Goal: Task Accomplishment & Management: Manage account settings

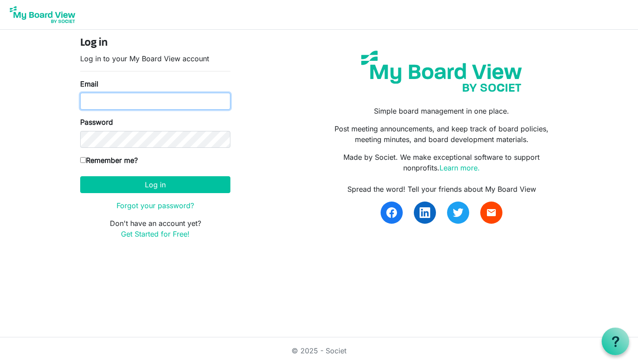
type input "ellierodriguez1118@gmail.com"
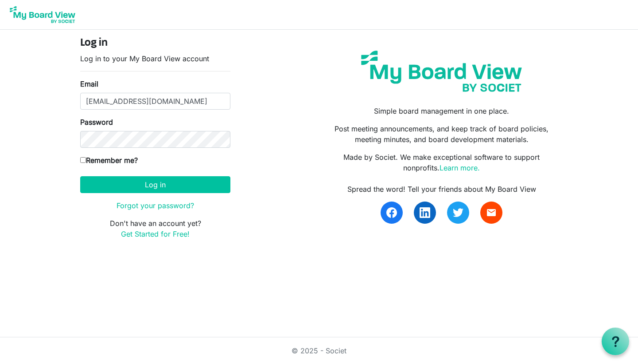
click at [84, 158] on input "Remember me?" at bounding box center [83, 160] width 6 height 6
checkbox input "true"
click at [106, 188] on button "Log in" at bounding box center [155, 184] width 150 height 17
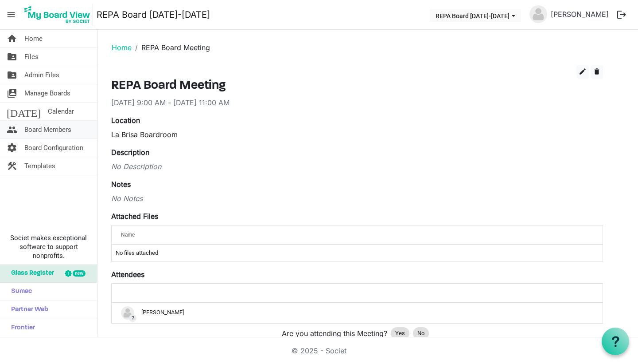
click at [14, 132] on span "people" at bounding box center [12, 130] width 11 height 18
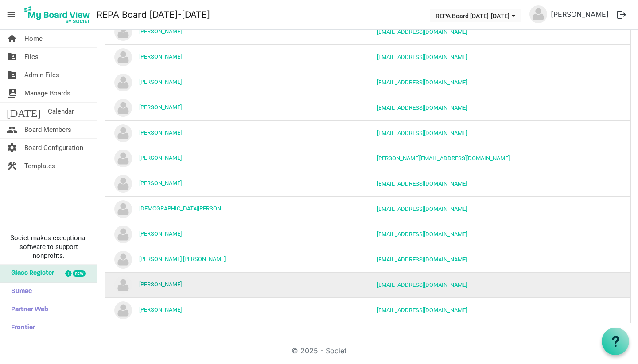
click at [168, 283] on link "[PERSON_NAME]" at bounding box center [160, 284] width 43 height 7
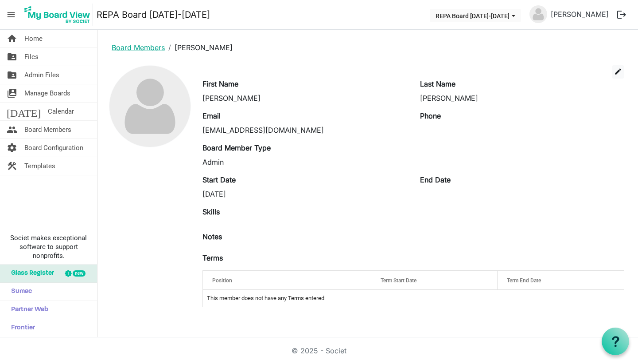
click at [145, 50] on link "Board Members" at bounding box center [138, 47] width 53 height 9
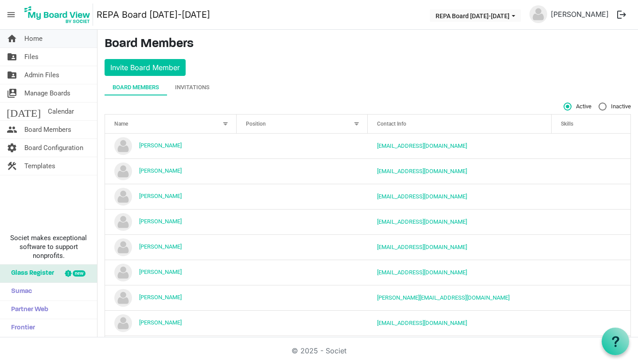
click at [43, 36] on link "home Home" at bounding box center [48, 39] width 97 height 18
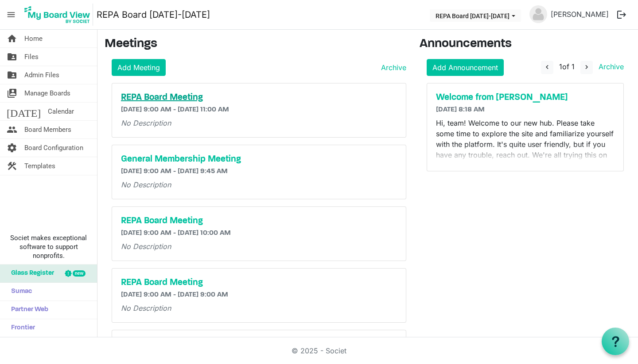
click at [135, 97] on h5 "REPA Board Meeting" at bounding box center [259, 97] width 276 height 11
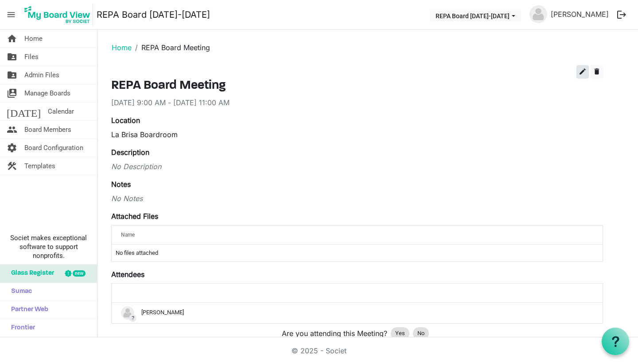
click at [582, 74] on span "edit" at bounding box center [583, 71] width 8 height 8
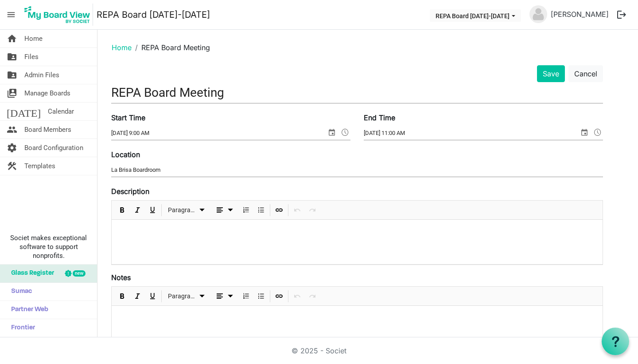
click at [317, 236] on div at bounding box center [357, 241] width 491 height 44
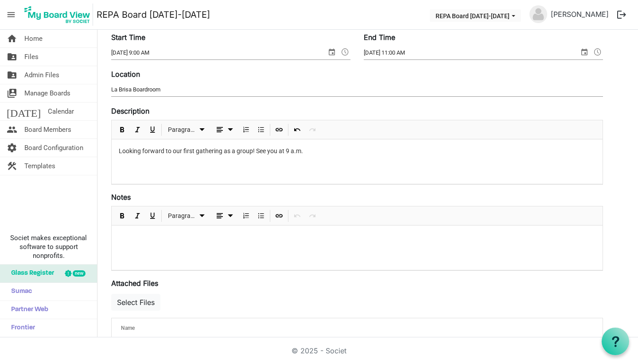
scroll to position [90, 0]
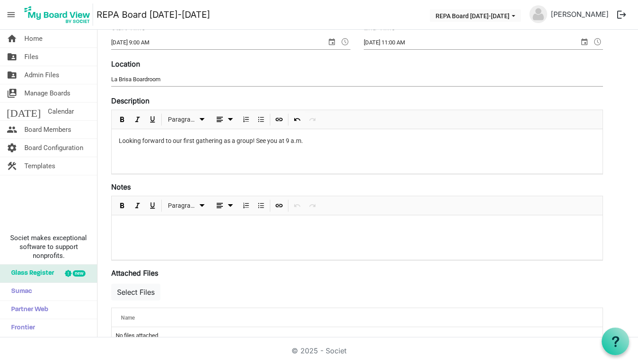
click at [311, 235] on div at bounding box center [357, 237] width 491 height 44
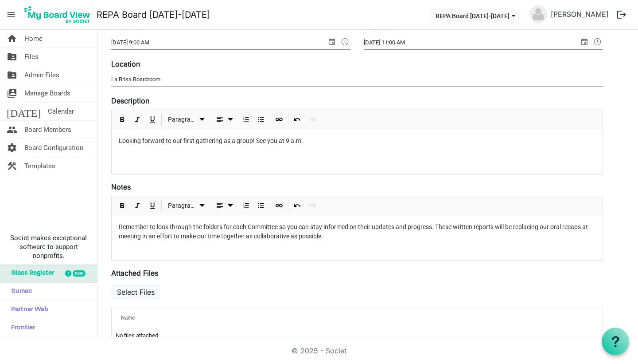
click at [292, 236] on p "Remember to look through the folders for each Committee so you can stay informe…" at bounding box center [357, 231] width 477 height 19
click at [396, 237] on p "Remember to look through the folders for each Committee so you can stay informe…" at bounding box center [357, 231] width 477 height 19
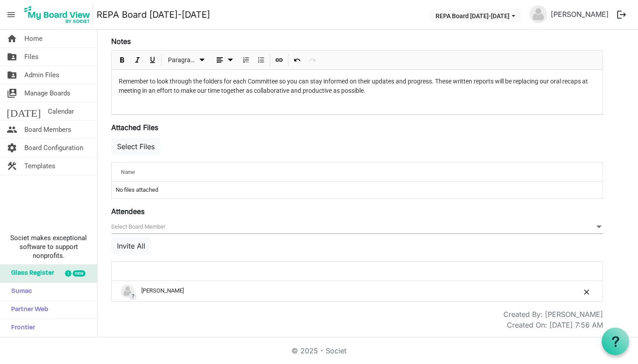
scroll to position [237, 0]
click at [144, 243] on button "Invite All" at bounding box center [131, 245] width 40 height 17
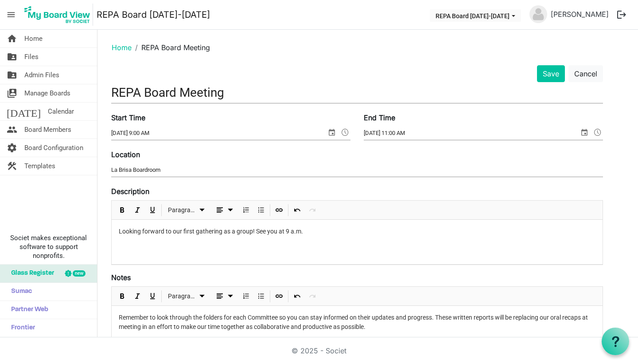
scroll to position [0, 0]
click at [553, 72] on button "Save" at bounding box center [551, 73] width 28 height 17
click at [549, 74] on button "Save" at bounding box center [551, 73] width 28 height 17
click at [550, 74] on button "Save" at bounding box center [551, 73] width 28 height 17
click at [550, 72] on button "Save" at bounding box center [551, 73] width 28 height 17
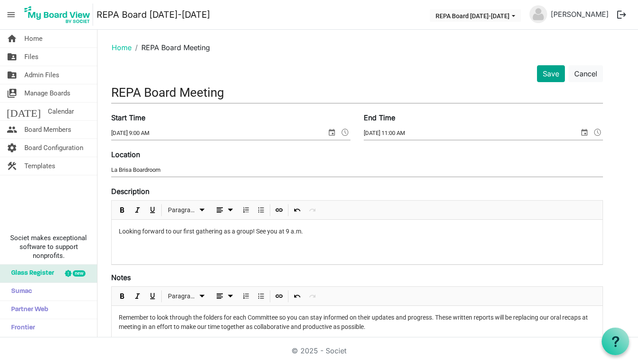
click at [550, 70] on button "Save" at bounding box center [551, 73] width 28 height 17
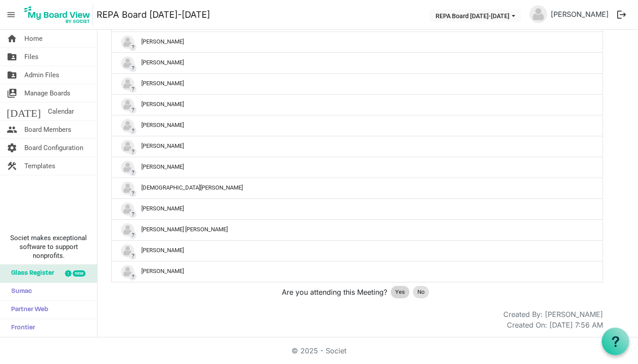
scroll to position [304, 0]
click at [400, 294] on span "Yes" at bounding box center [401, 291] width 10 height 9
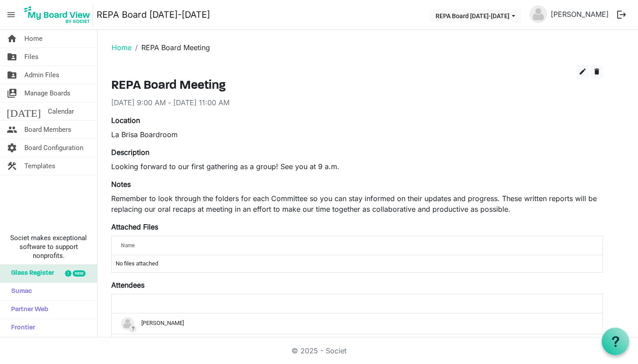
scroll to position [0, 0]
click at [35, 36] on span "Home" at bounding box center [33, 39] width 18 height 18
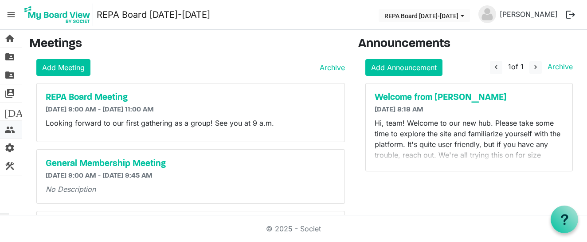
click at [13, 130] on span "people" at bounding box center [9, 130] width 11 height 18
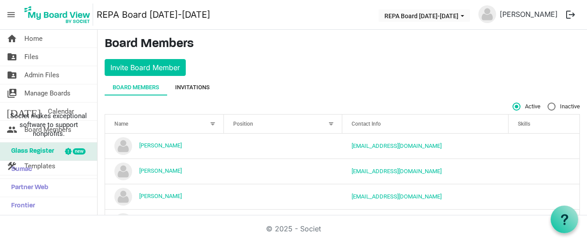
click at [194, 90] on div "Invitations" at bounding box center [192, 87] width 35 height 9
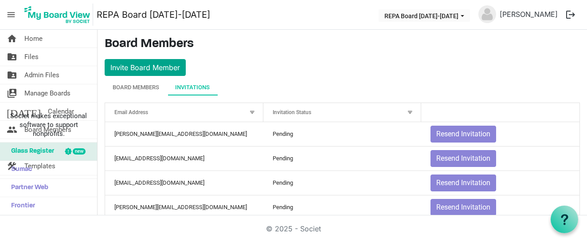
click at [161, 68] on button "Invite Board Member" at bounding box center [145, 67] width 81 height 17
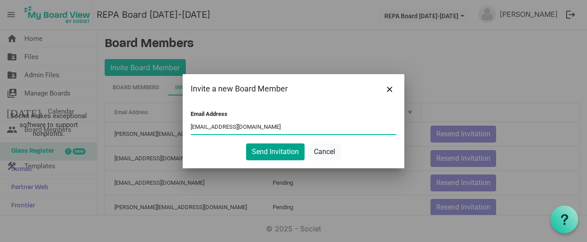
type input "nickelle@gmail.com"
click at [255, 153] on button "Send Invitation" at bounding box center [275, 151] width 59 height 17
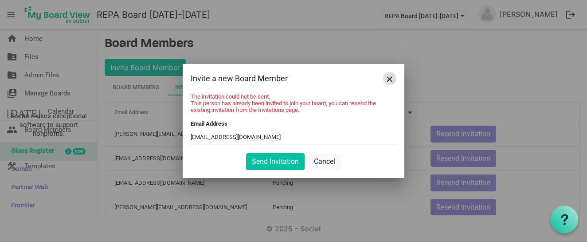
click at [391, 81] on span "Close" at bounding box center [389, 78] width 5 height 5
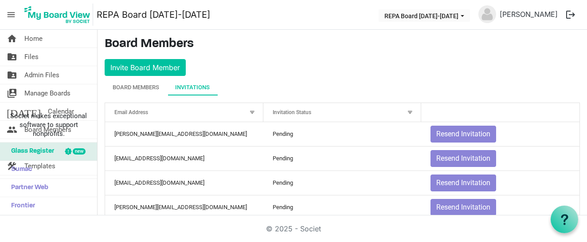
click at [12, 15] on span "menu" at bounding box center [11, 14] width 17 height 17
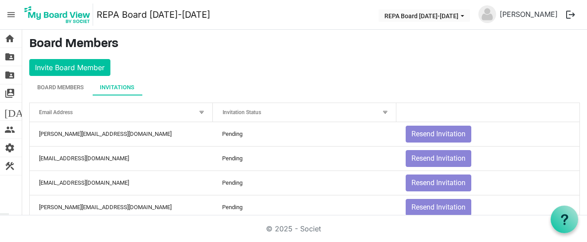
click at [385, 111] on div at bounding box center [385, 112] width 10 height 10
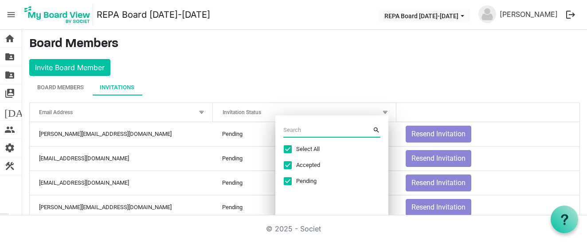
click at [289, 165] on span "Excel filter dialog" at bounding box center [288, 165] width 8 height 8
checkbox input "false"
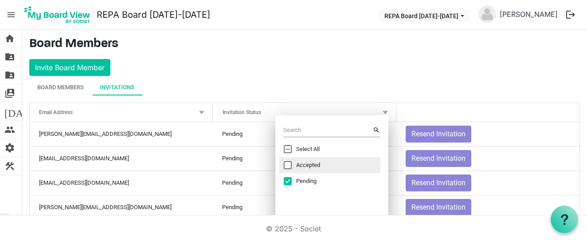
click at [378, 88] on div "Board Members Invitations" at bounding box center [304, 87] width 551 height 16
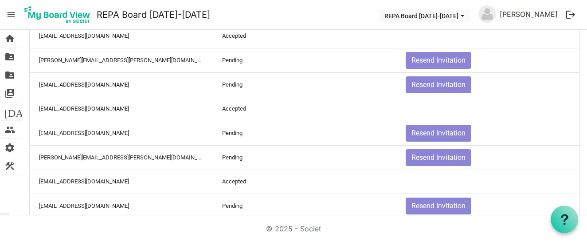
scroll to position [462, 0]
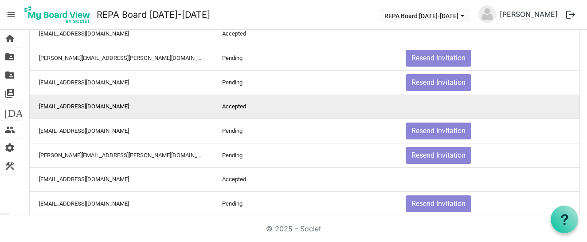
click at [235, 114] on td "Accepted" at bounding box center [304, 106] width 183 height 24
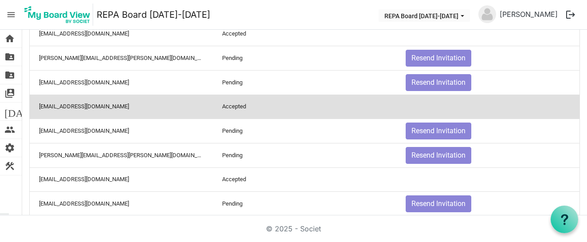
click at [235, 114] on td "Accepted" at bounding box center [304, 106] width 183 height 24
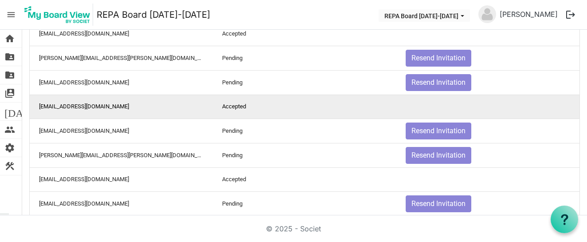
click at [235, 114] on td "Accepted" at bounding box center [304, 106] width 183 height 24
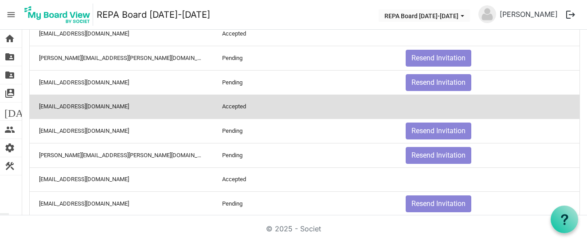
click at [432, 106] on td "is template cell column header" at bounding box center [487, 106] width 183 height 24
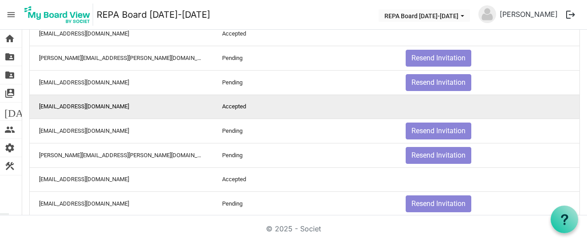
click at [433, 114] on td "is template cell column header" at bounding box center [487, 106] width 183 height 24
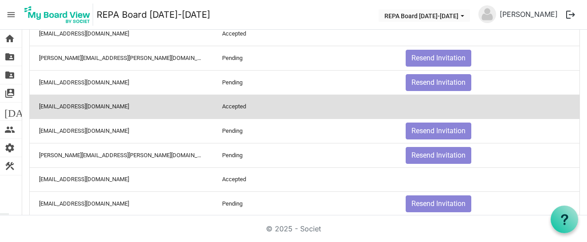
click at [76, 110] on td "nickelle@gmail.com" at bounding box center [121, 106] width 183 height 24
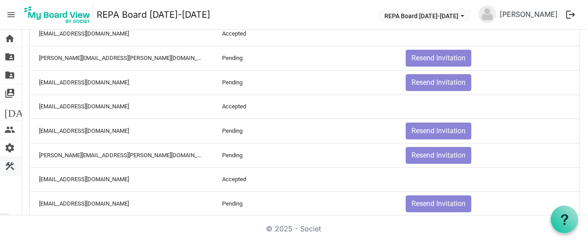
click at [12, 161] on span "construction" at bounding box center [9, 166] width 11 height 18
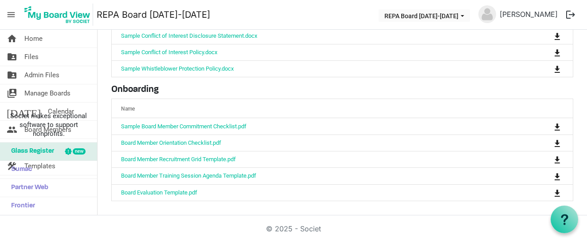
scroll to position [173, 0]
click at [11, 15] on span "menu" at bounding box center [11, 14] width 17 height 17
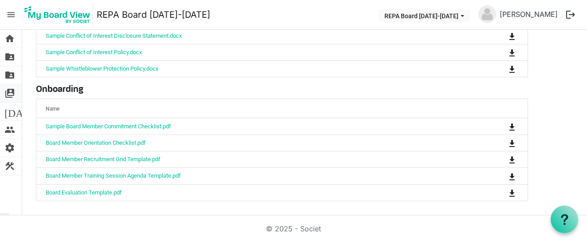
click at [11, 94] on span "switch_account" at bounding box center [9, 93] width 11 height 18
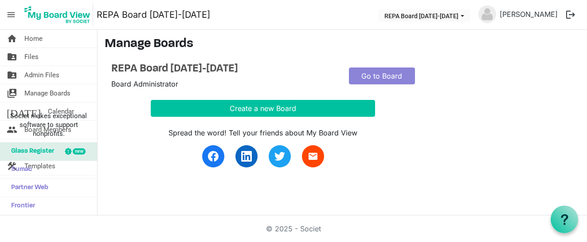
click at [12, 12] on span "menu" at bounding box center [11, 14] width 17 height 17
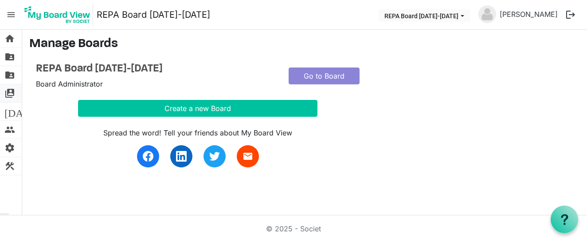
click at [9, 92] on span "switch_account" at bounding box center [9, 93] width 11 height 18
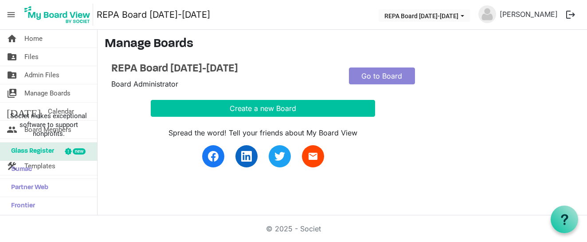
click at [10, 14] on span "menu" at bounding box center [11, 14] width 17 height 17
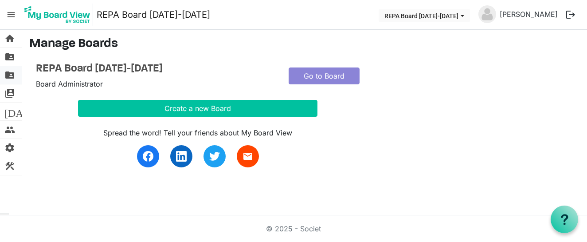
click at [9, 74] on span "folder_shared" at bounding box center [9, 75] width 11 height 18
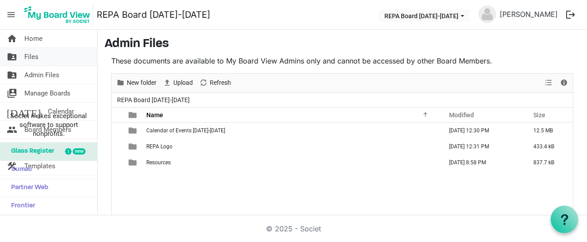
click at [13, 55] on span "folder_shared" at bounding box center [12, 57] width 11 height 18
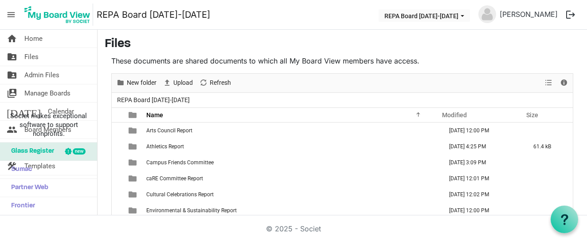
click at [12, 12] on span "menu" at bounding box center [11, 14] width 17 height 17
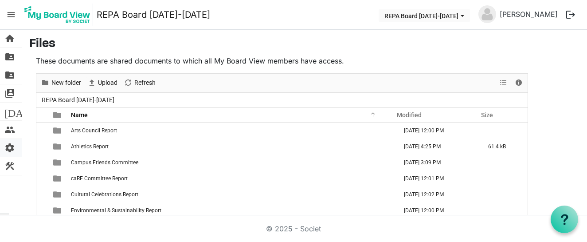
click at [8, 147] on span "settings" at bounding box center [9, 148] width 11 height 18
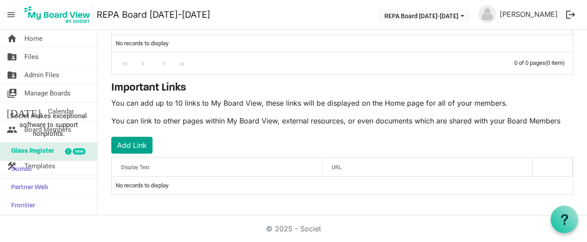
click at [132, 146] on button "Add Link" at bounding box center [131, 145] width 41 height 17
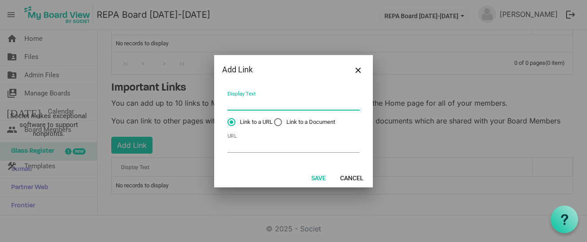
click at [246, 102] on input "Display Text" at bounding box center [293, 104] width 132 height 14
type input "C"
type input "R"
type input "Calendar of Events"
click at [279, 121] on label "Link to a Document" at bounding box center [304, 122] width 61 height 8
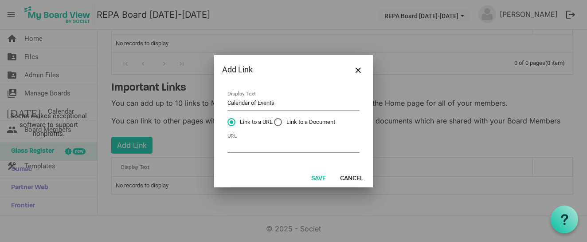
click at [274, 118] on input "Link to a Document" at bounding box center [274, 118] width 0 height 0
radio input "true"
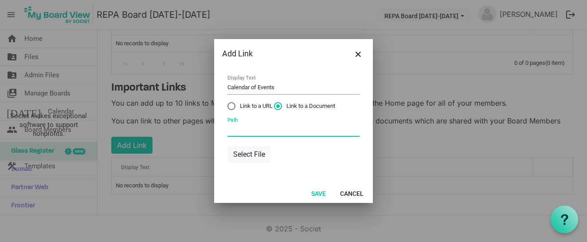
click at [246, 130] on input "Path" at bounding box center [293, 130] width 132 height 14
click at [229, 102] on label "Link to a URL" at bounding box center [249, 106] width 45 height 8
click at [228, 102] on input "Link to a URL" at bounding box center [227, 102] width 0 height 0
radio input "true"
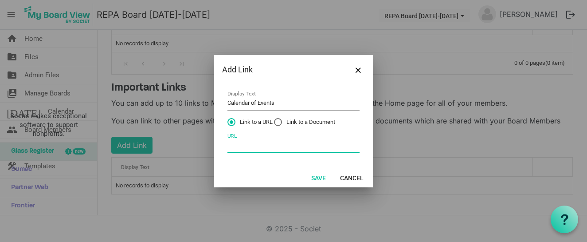
click at [240, 147] on input "URL" at bounding box center [293, 146] width 132 height 14
paste input "https://docs.google.com/spreadsheets/d/1VekGexXVBNrnyLjLrWzWnqGvDURf7C65/edit?g…"
type input "https://docs.google.com/spreadsheets/d/1VekGexXVBNrnyLjLrWzWnqGvDURf7C65/edit?g…"
click at [316, 174] on button "Save" at bounding box center [319, 177] width 26 height 12
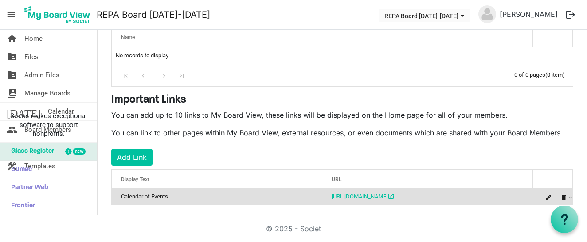
scroll to position [174, 0]
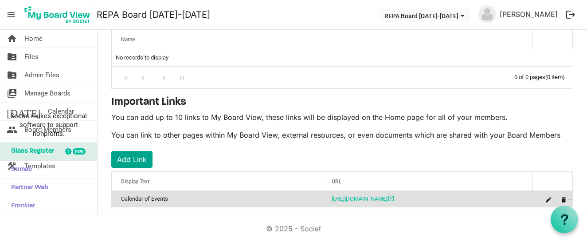
click at [141, 159] on button "Add Link" at bounding box center [131, 159] width 41 height 17
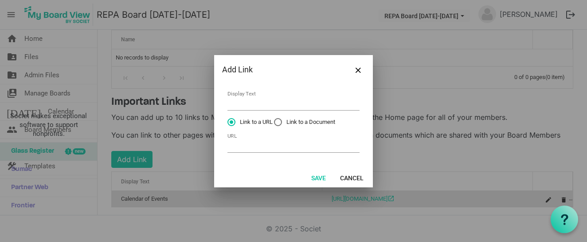
click at [278, 121] on label "Link to a Document" at bounding box center [304, 122] width 61 height 8
click at [274, 118] on input "Link to a Document" at bounding box center [274, 118] width 0 height 0
radio input "true"
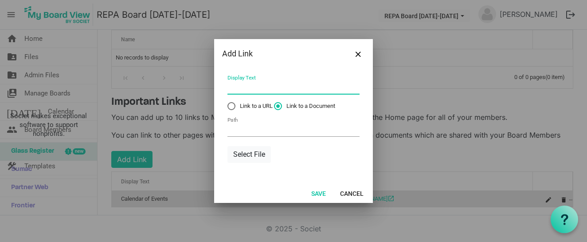
click at [243, 89] on input "Display Text" at bounding box center [293, 88] width 132 height 14
type input "Tax Exemption Form"
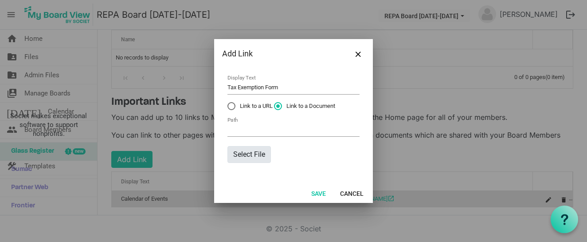
click at [247, 154] on button "Select File" at bounding box center [248, 154] width 43 height 17
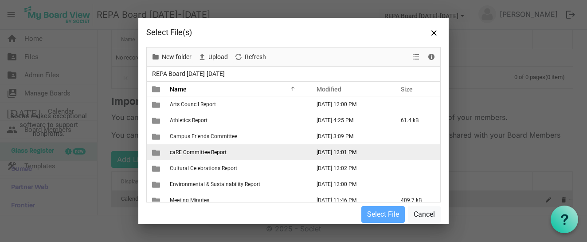
scroll to position [4, 0]
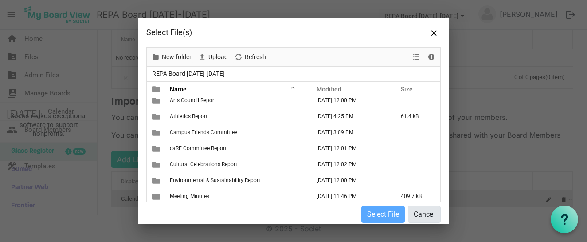
click at [426, 213] on button "Cancel" at bounding box center [424, 214] width 33 height 17
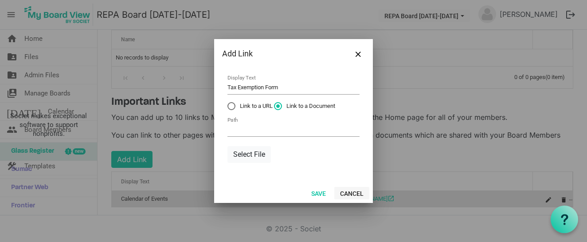
click at [356, 196] on button "Cancel" at bounding box center [351, 193] width 35 height 12
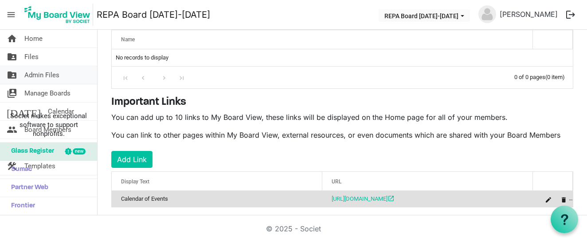
click at [26, 71] on span "Admin Files" at bounding box center [41, 75] width 35 height 18
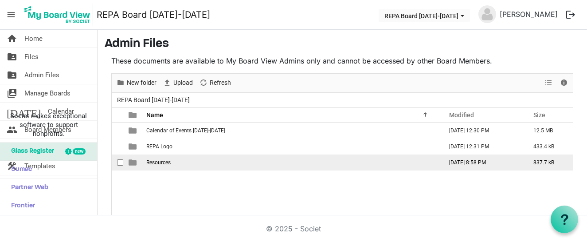
click at [131, 164] on span "is template cell column header type" at bounding box center [133, 162] width 8 height 8
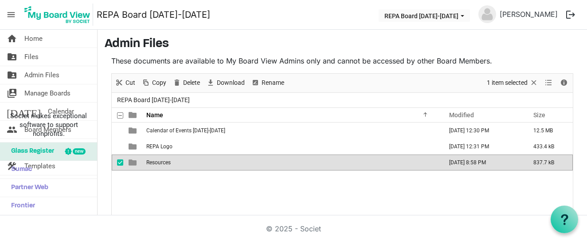
click at [131, 164] on span "is template cell column header type" at bounding box center [133, 162] width 8 height 8
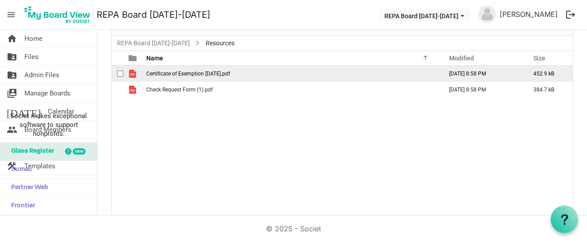
click at [178, 72] on span "Certificate of Exemption May 2029.pdf" at bounding box center [188, 74] width 84 height 6
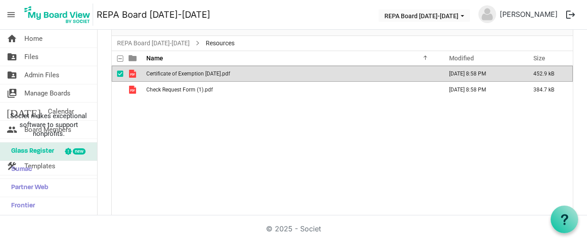
click at [178, 72] on span "Certificate of Exemption May 2029.pdf" at bounding box center [188, 74] width 84 height 6
click at [11, 16] on span "menu" at bounding box center [11, 14] width 17 height 17
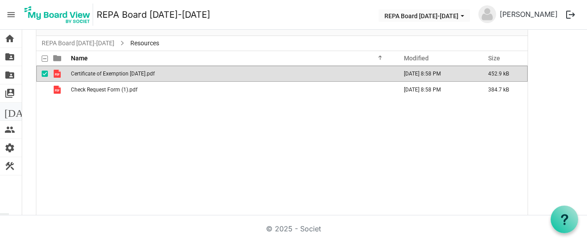
click at [11, 107] on span "[DATE]" at bounding box center [21, 111] width 34 height 18
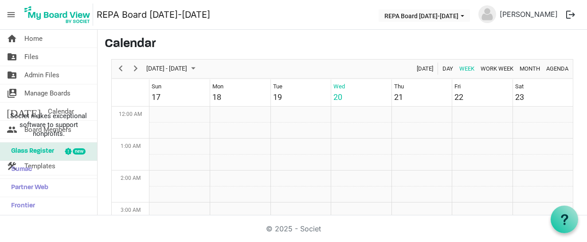
scroll to position [287, 0]
click at [11, 94] on span "switch_account" at bounding box center [12, 93] width 11 height 18
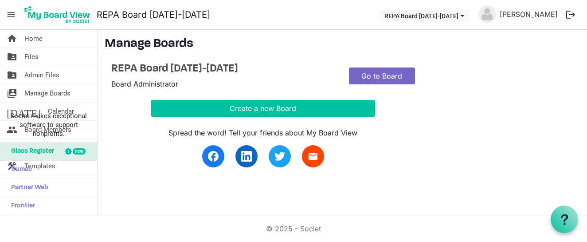
click at [384, 74] on link "Go to Board" at bounding box center [382, 75] width 66 height 17
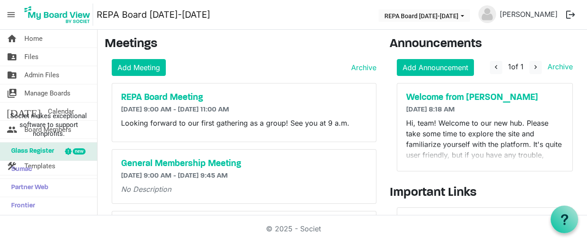
click at [14, 15] on span "menu" at bounding box center [11, 14] width 17 height 17
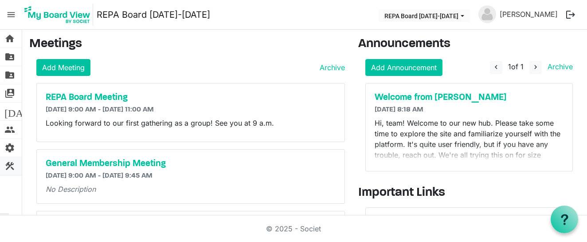
click at [10, 168] on span "construction" at bounding box center [9, 166] width 11 height 18
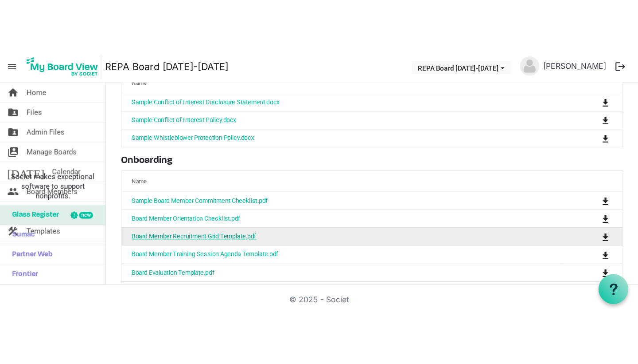
scroll to position [124, 0]
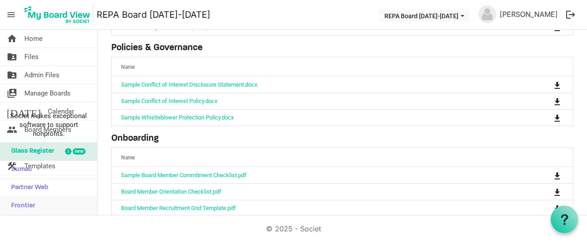
click at [62, 210] on link "Frontier" at bounding box center [48, 206] width 97 height 18
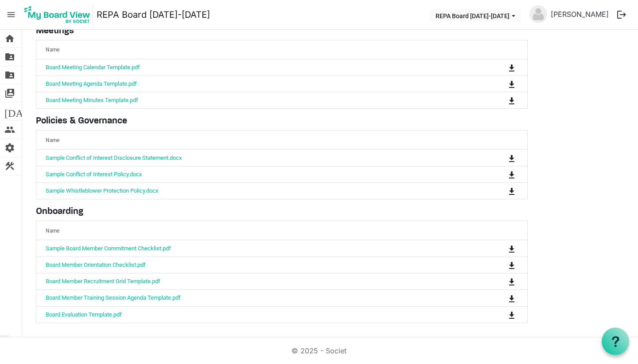
scroll to position [51, 0]
click at [14, 17] on span "menu" at bounding box center [11, 14] width 17 height 17
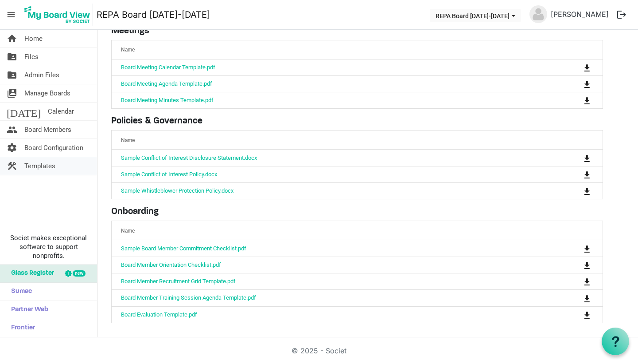
click at [42, 165] on span "Templates" at bounding box center [39, 166] width 31 height 18
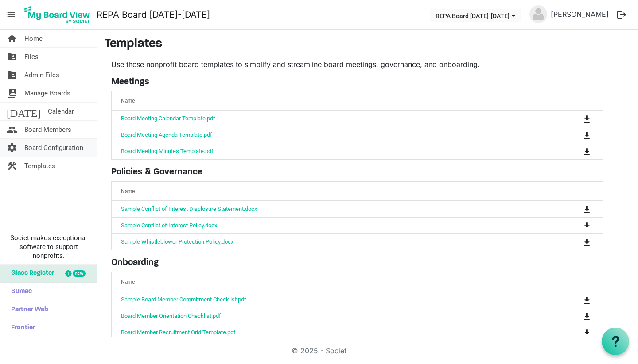
click at [42, 149] on span "Board Configuration" at bounding box center [53, 148] width 59 height 18
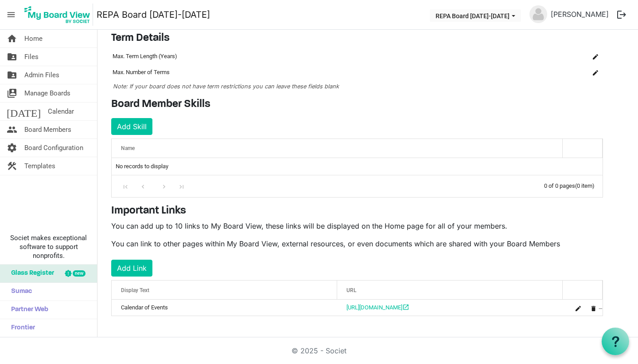
scroll to position [65, 0]
click at [139, 125] on button "Add Skill" at bounding box center [131, 126] width 41 height 17
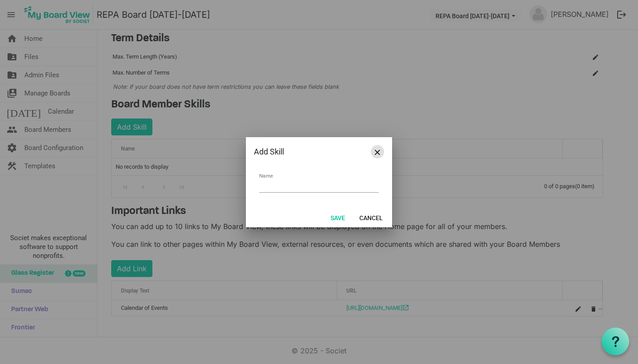
click at [380, 152] on button "Close" at bounding box center [377, 151] width 13 height 13
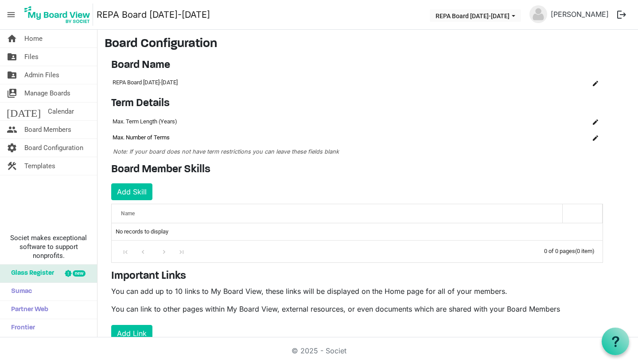
scroll to position [0, 0]
click at [13, 129] on span "people" at bounding box center [12, 130] width 11 height 18
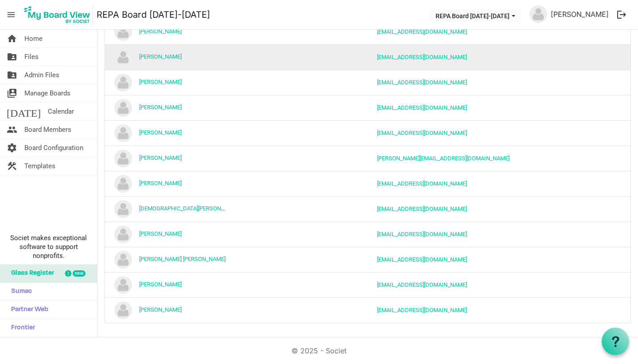
scroll to position [141, 0]
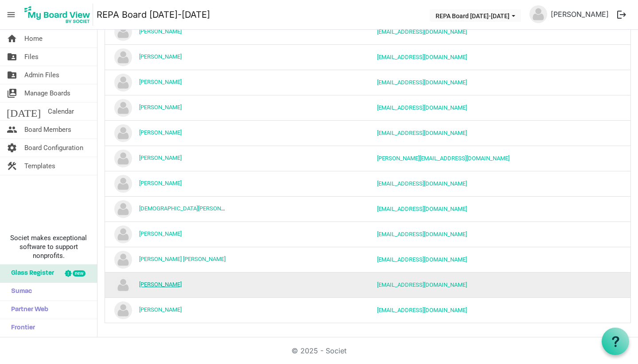
click at [144, 282] on link "[PERSON_NAME]" at bounding box center [160, 284] width 43 height 7
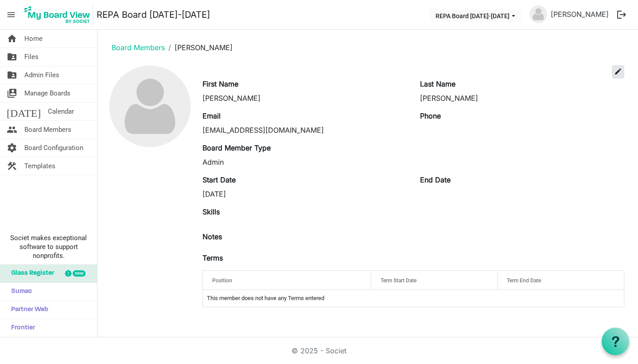
click at [620, 74] on span "edit" at bounding box center [619, 71] width 8 height 8
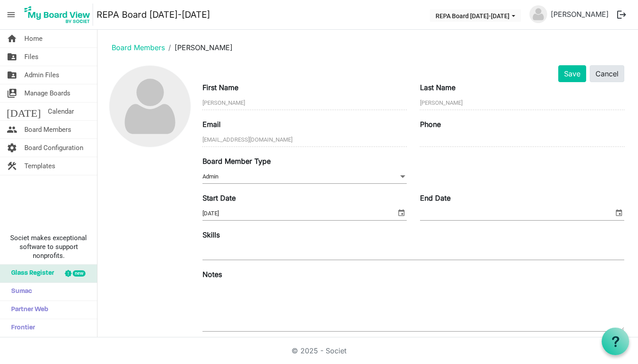
click at [612, 69] on button "Cancel" at bounding box center [607, 73] width 35 height 17
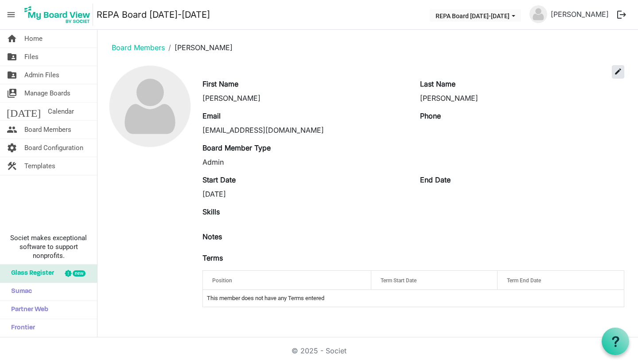
click at [619, 71] on span "edit" at bounding box center [619, 71] width 8 height 8
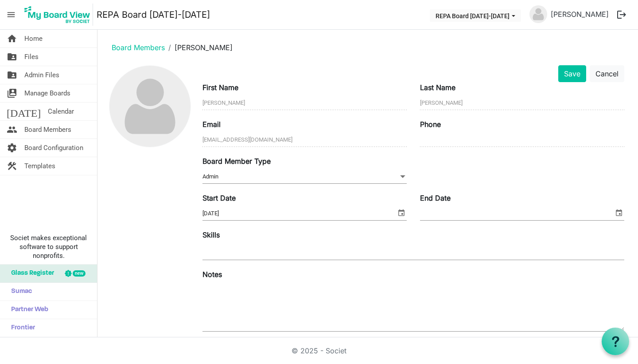
click at [360, 174] on span "Admin Admin" at bounding box center [305, 177] width 204 height 14
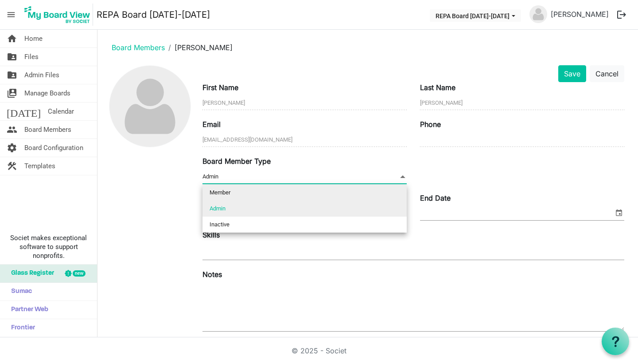
click at [313, 192] on li "Member" at bounding box center [305, 192] width 204 height 16
type input "Member"
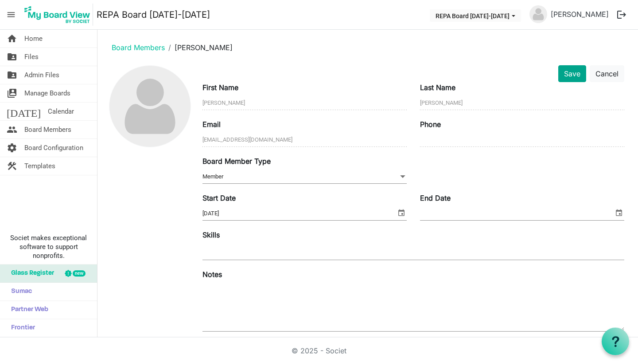
click at [568, 74] on button "Save" at bounding box center [573, 73] width 28 height 17
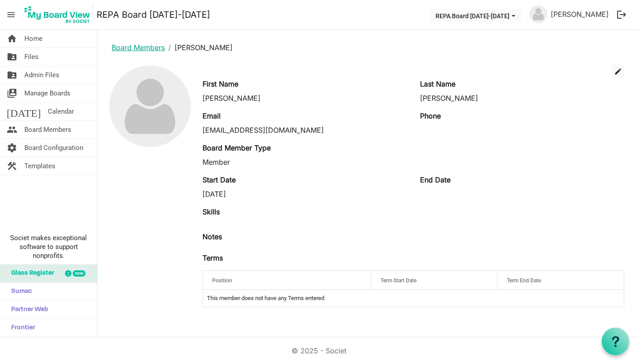
click at [147, 47] on link "Board Members" at bounding box center [138, 47] width 53 height 9
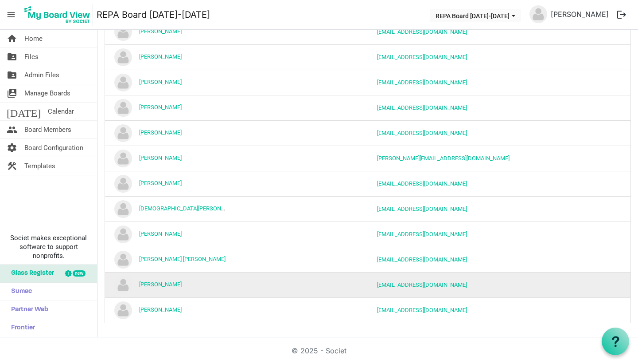
scroll to position [141, 0]
click at [123, 288] on img "Nickelle Crowley is template cell column header Name" at bounding box center [123, 285] width 18 height 18
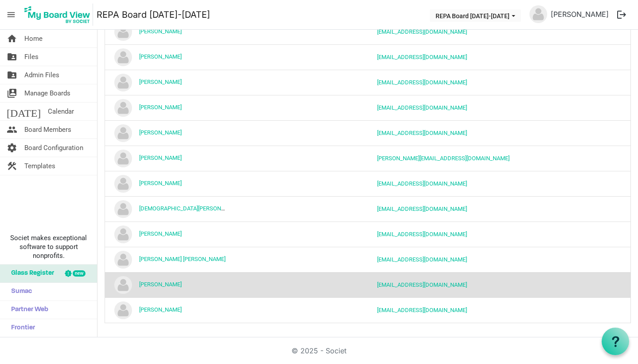
click at [123, 288] on img "Nickelle Crowley is template cell column header Name" at bounding box center [123, 285] width 18 height 18
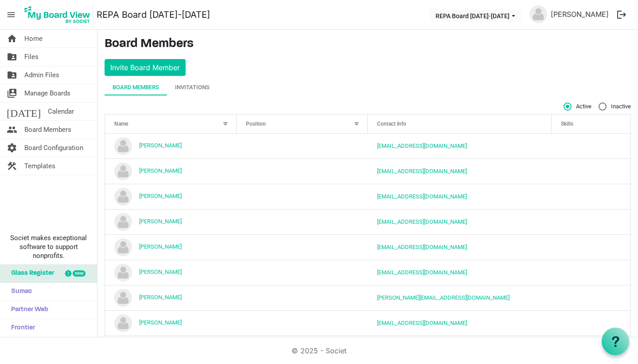
scroll to position [0, 0]
click at [324, 121] on div "Position" at bounding box center [298, 123] width 110 height 13
click at [357, 125] on div at bounding box center [357, 124] width 10 height 10
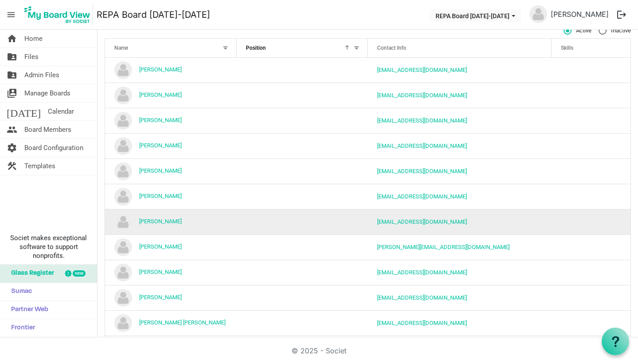
scroll to position [53, 0]
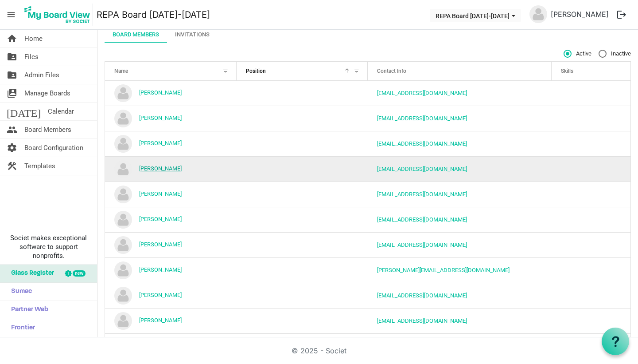
click at [172, 167] on link "[PERSON_NAME]" at bounding box center [160, 168] width 43 height 7
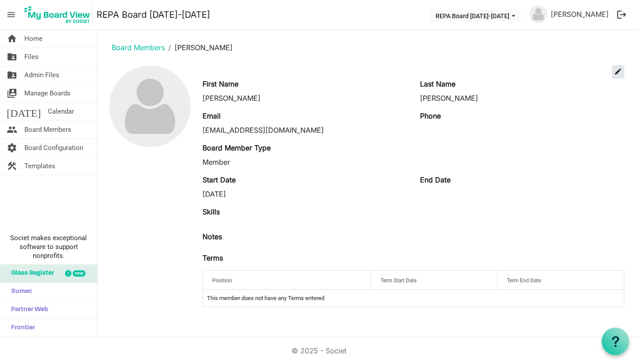
click at [623, 69] on button "edit" at bounding box center [618, 71] width 12 height 13
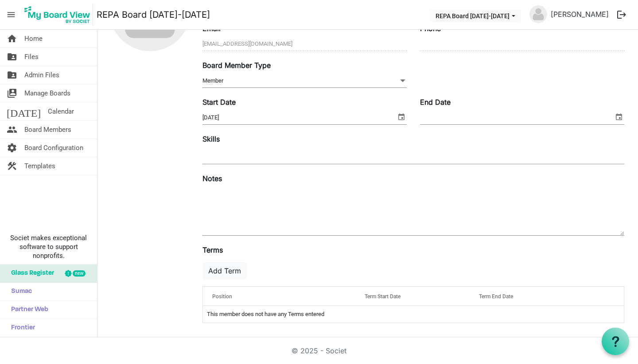
scroll to position [96, 0]
click at [516, 123] on input "End Date" at bounding box center [517, 117] width 194 height 13
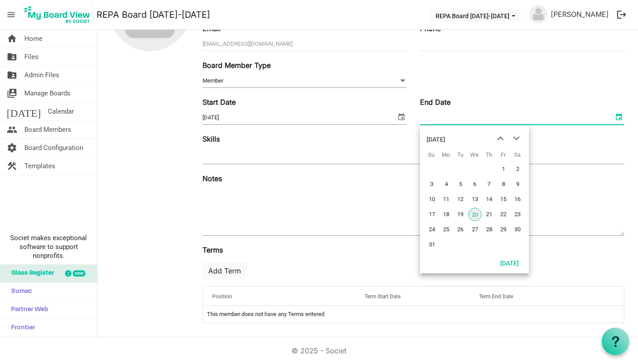
click at [615, 118] on span "select" at bounding box center [619, 117] width 11 height 12
click at [472, 211] on span "20" at bounding box center [475, 214] width 13 height 13
type input "8/20/2025"
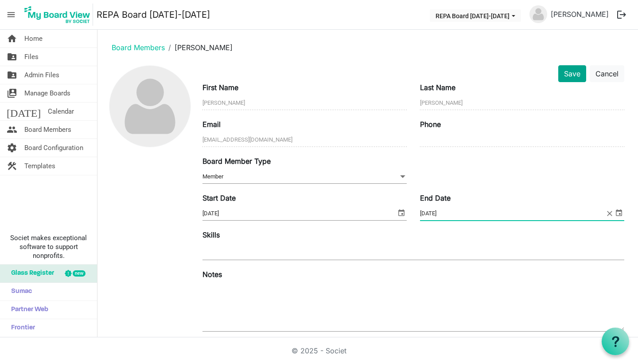
scroll to position [0, 0]
click at [571, 73] on button "Save" at bounding box center [573, 73] width 28 height 17
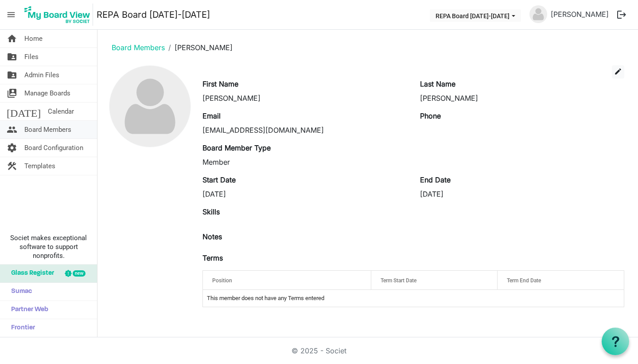
click at [64, 127] on span "Board Members" at bounding box center [47, 130] width 47 height 18
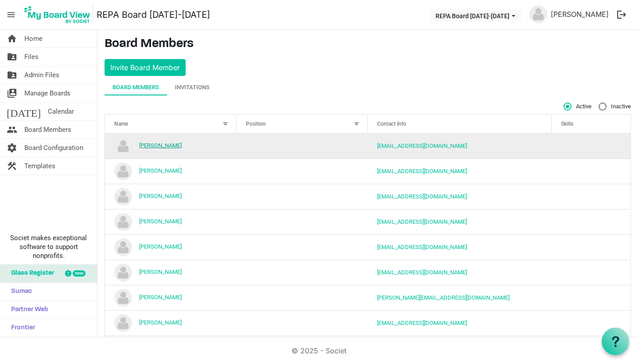
click at [146, 147] on link "[PERSON_NAME]" at bounding box center [160, 145] width 43 height 7
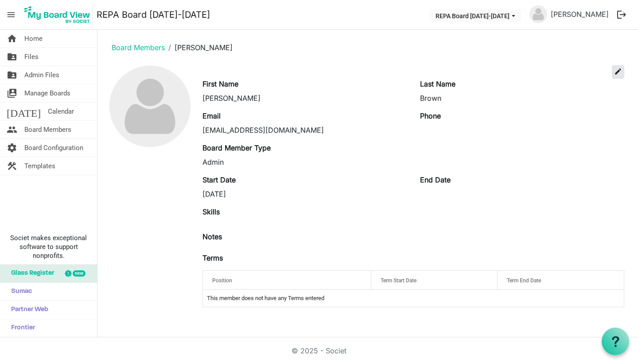
click at [618, 68] on span "edit" at bounding box center [619, 71] width 8 height 8
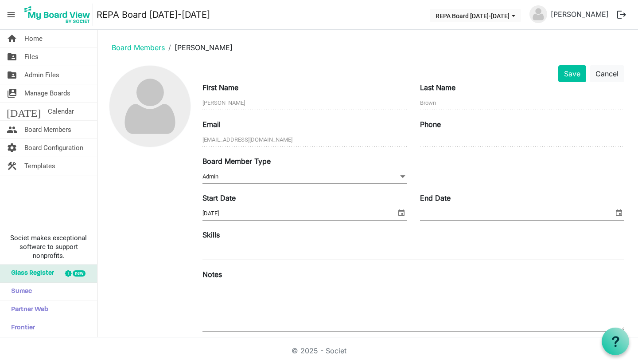
click at [256, 254] on div at bounding box center [414, 251] width 422 height 16
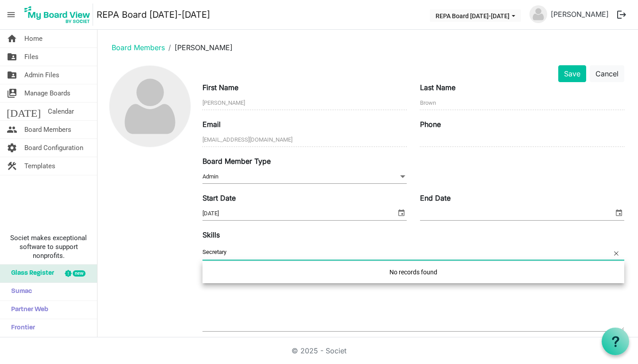
type input "Secretary"
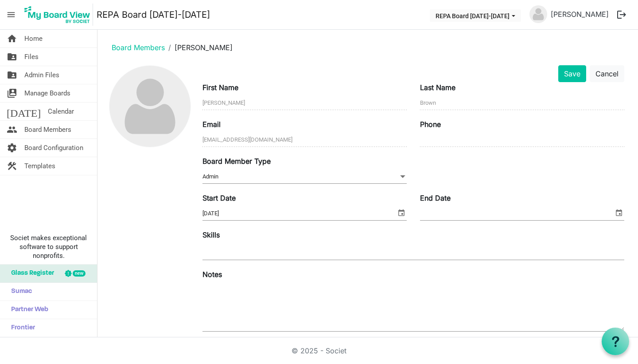
click at [311, 243] on div at bounding box center [414, 251] width 422 height 16
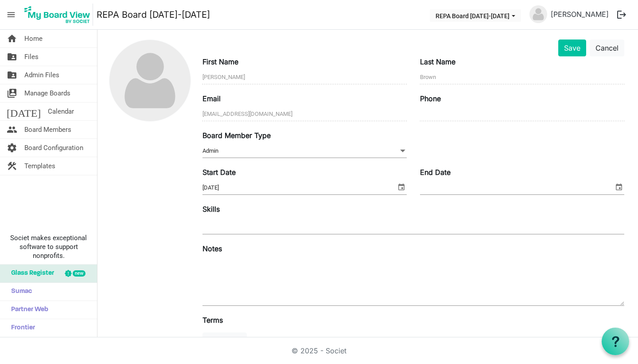
scroll to position [39, 0]
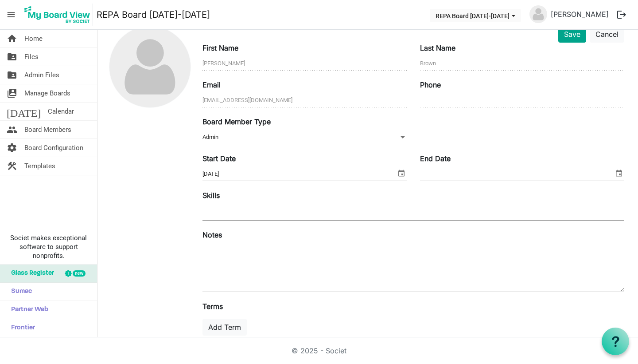
click at [565, 38] on button "Save" at bounding box center [573, 34] width 28 height 17
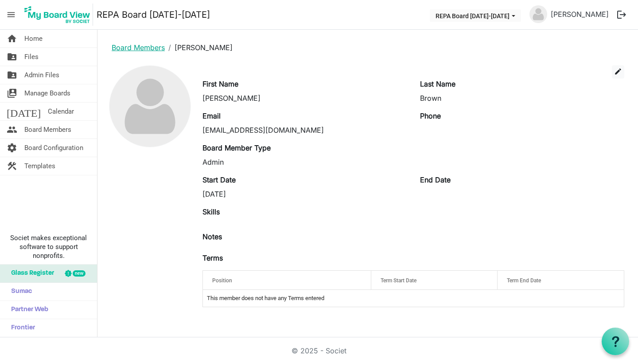
click at [129, 50] on link "Board Members" at bounding box center [138, 47] width 53 height 9
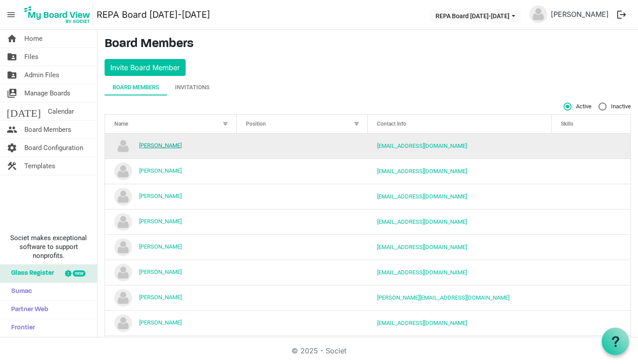
click at [158, 142] on link "[PERSON_NAME]" at bounding box center [160, 145] width 43 height 7
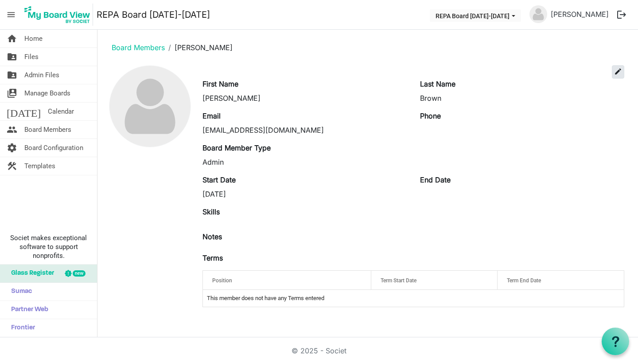
click at [621, 68] on span "edit" at bounding box center [619, 71] width 8 height 8
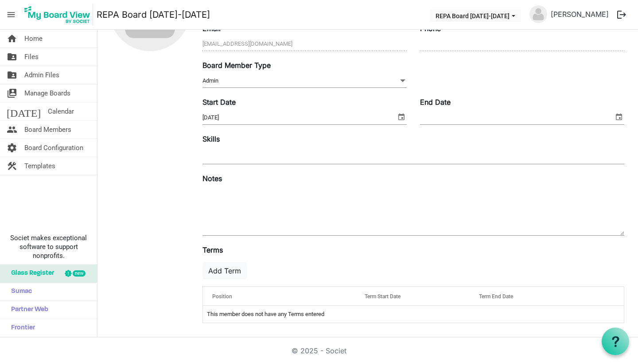
scroll to position [96, 0]
click at [225, 295] on span "Position" at bounding box center [222, 296] width 20 height 6
click at [340, 295] on div at bounding box center [339, 294] width 4 height 4
click at [231, 296] on span "Position" at bounding box center [222, 296] width 20 height 6
click at [286, 313] on td "This member does not have any Terms entered" at bounding box center [413, 314] width 421 height 17
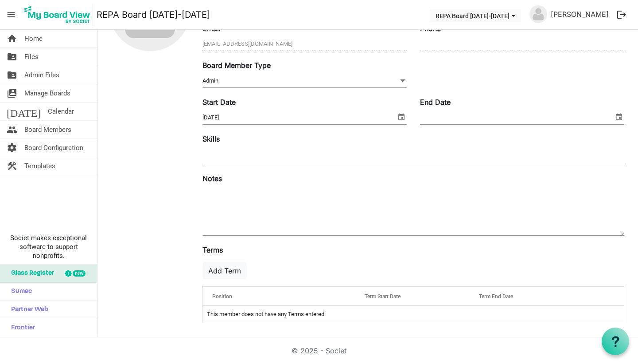
click at [229, 292] on div "Position" at bounding box center [279, 296] width 140 height 13
click at [342, 296] on div at bounding box center [339, 294] width 4 height 4
click at [333, 313] on td "This member does not have any Terms entered" at bounding box center [413, 314] width 421 height 17
click at [321, 313] on td "This member does not have any Terms entered" at bounding box center [413, 314] width 421 height 17
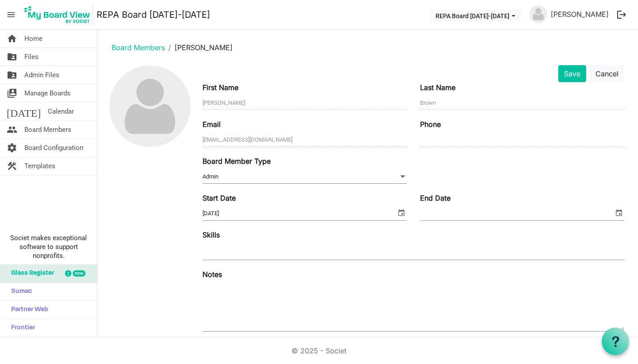
scroll to position [0, 0]
click at [431, 136] on input "Phone" at bounding box center [522, 139] width 204 height 13
click at [423, 143] on input "Phone" at bounding box center [522, 139] width 204 height 13
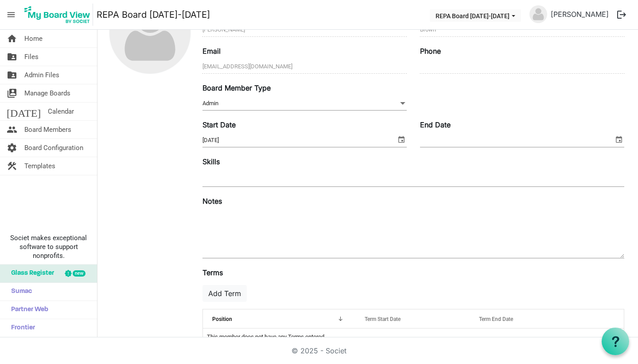
scroll to position [78, 0]
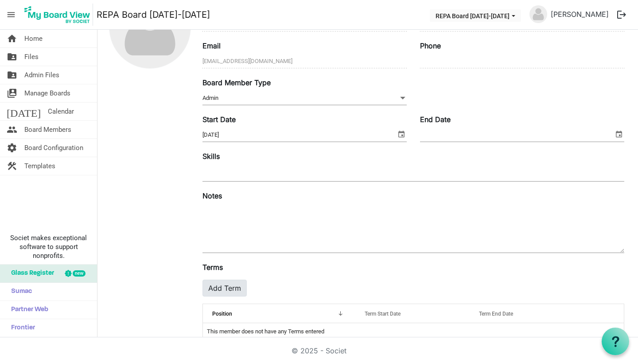
click at [215, 289] on button "Add Term" at bounding box center [225, 287] width 44 height 17
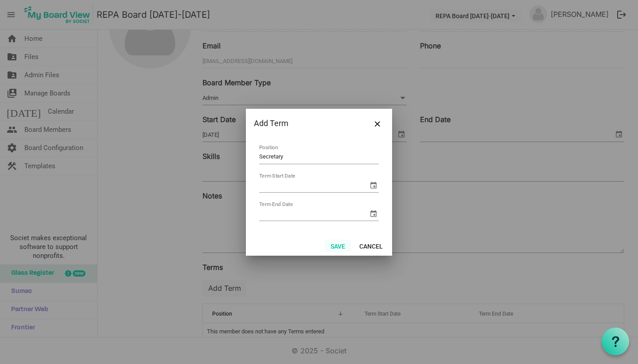
type input "Secretary"
click at [338, 245] on button "Save" at bounding box center [338, 245] width 26 height 12
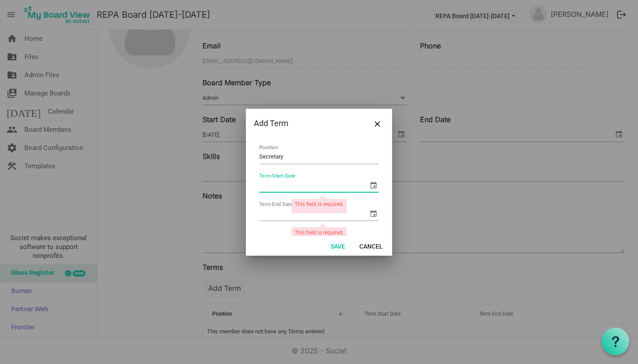
click at [348, 183] on input "Term Start Date" at bounding box center [313, 185] width 109 height 13
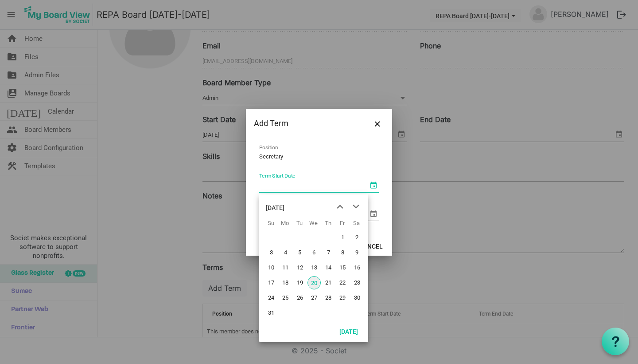
click at [372, 185] on span "select" at bounding box center [373, 185] width 11 height 11
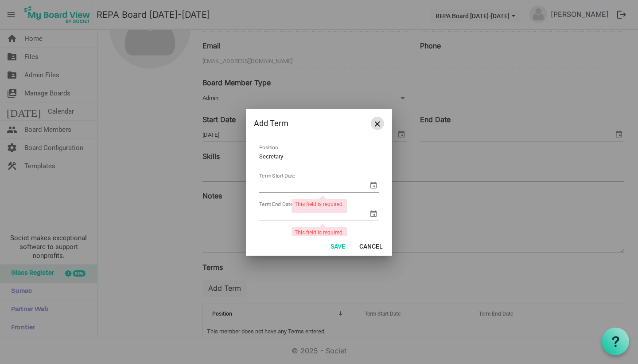
click at [382, 121] on button "Close" at bounding box center [377, 123] width 13 height 13
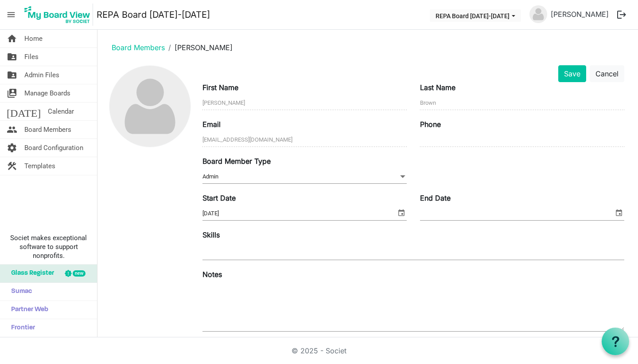
scroll to position [0, 0]
click at [626, 75] on div "Save Cancel" at bounding box center [413, 73] width 435 height 17
click at [612, 75] on button "Cancel" at bounding box center [607, 73] width 35 height 17
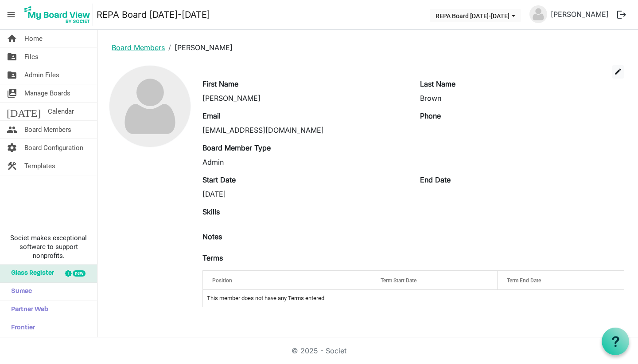
click at [153, 49] on link "Board Members" at bounding box center [138, 47] width 53 height 9
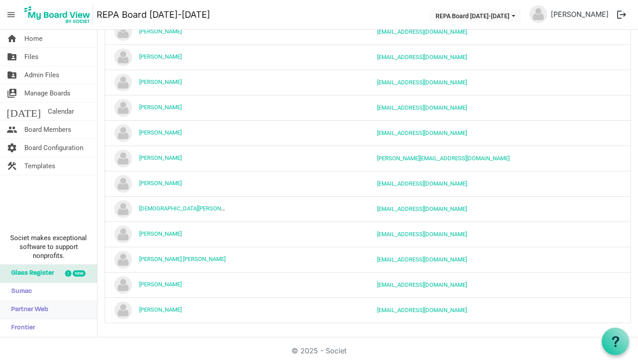
scroll to position [141, 0]
click at [8, 14] on span "menu" at bounding box center [11, 14] width 17 height 17
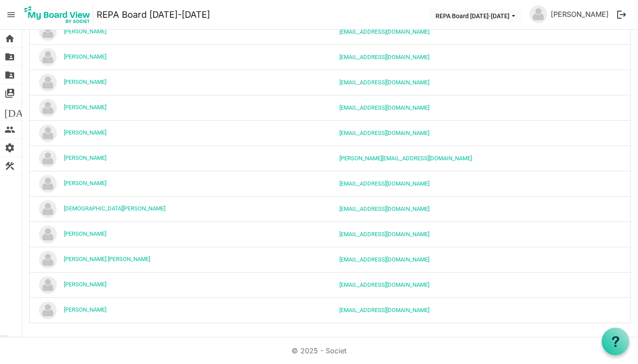
click at [8, 14] on span "menu" at bounding box center [11, 14] width 17 height 17
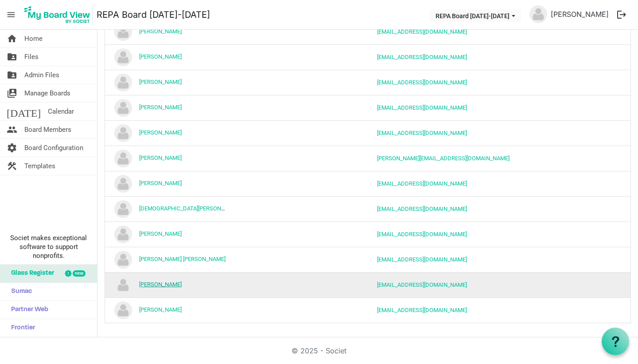
click at [145, 282] on link "[PERSON_NAME]" at bounding box center [160, 284] width 43 height 7
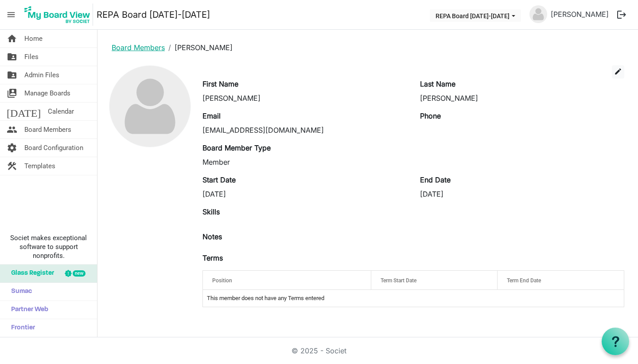
click at [137, 50] on link "Board Members" at bounding box center [138, 47] width 53 height 9
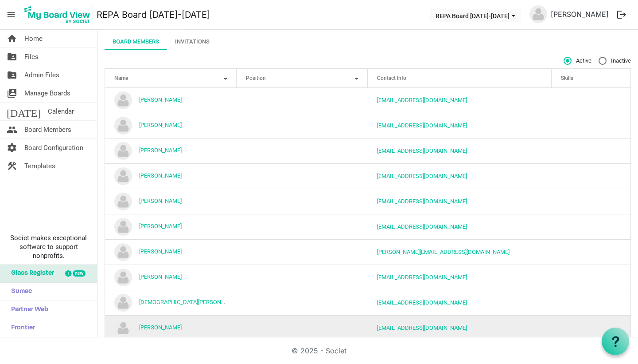
scroll to position [44, 0]
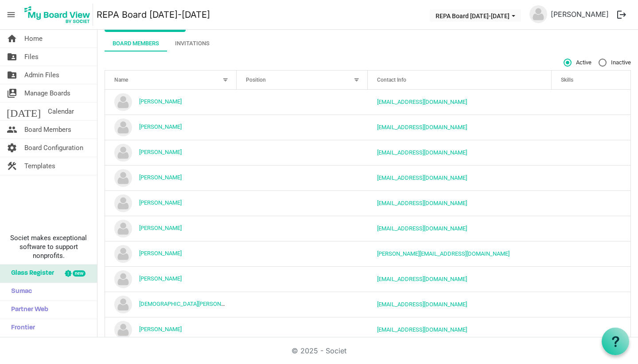
click at [325, 80] on div "Position" at bounding box center [298, 79] width 110 height 13
click at [325, 81] on div "Position" at bounding box center [298, 79] width 110 height 13
click at [191, 45] on div "Invitations" at bounding box center [192, 43] width 35 height 9
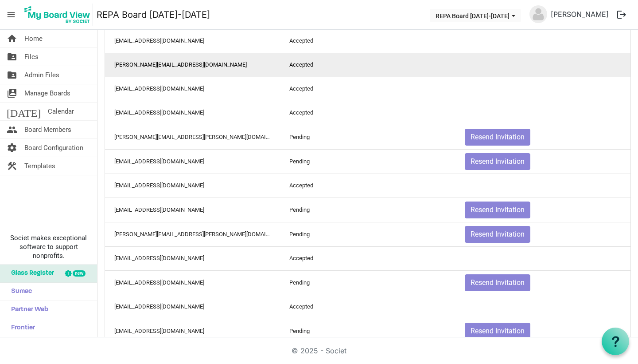
scroll to position [384, 0]
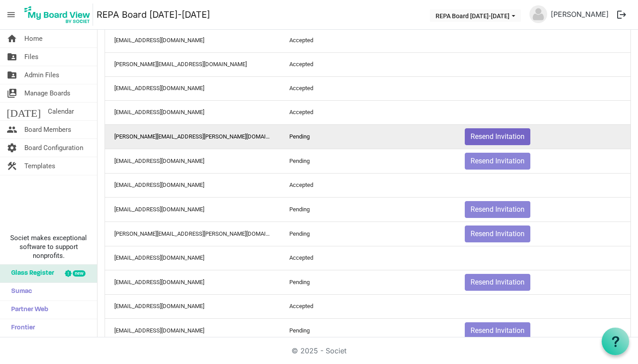
click at [488, 134] on button "Resend Invitation" at bounding box center [498, 136] width 66 height 17
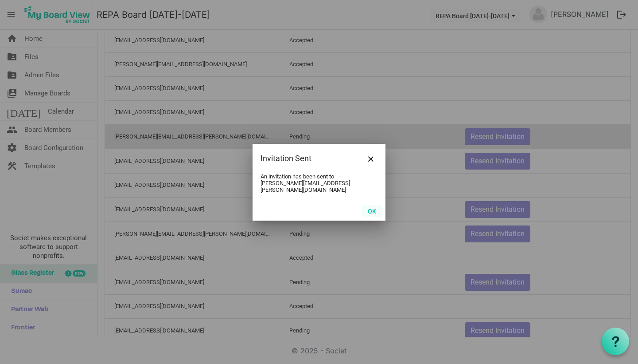
click at [373, 205] on button "OK" at bounding box center [372, 210] width 20 height 12
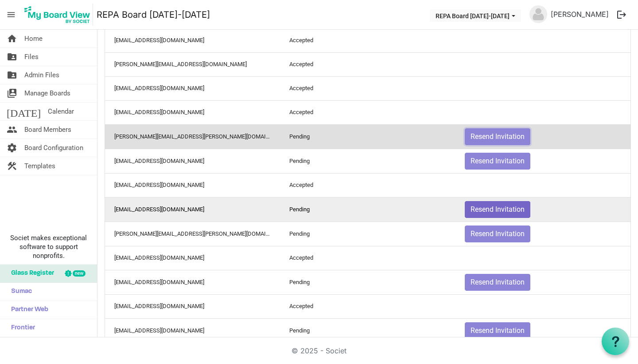
scroll to position [394, 0]
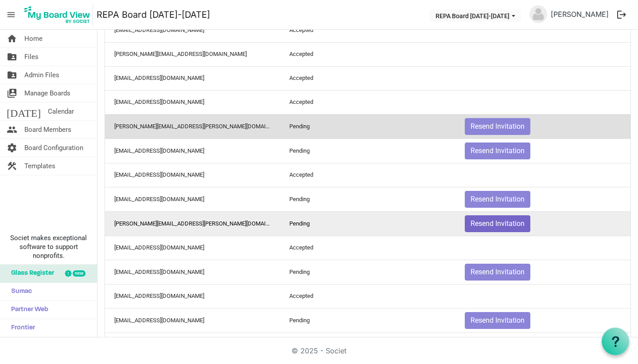
click at [486, 227] on button "Resend Invitation" at bounding box center [498, 223] width 66 height 17
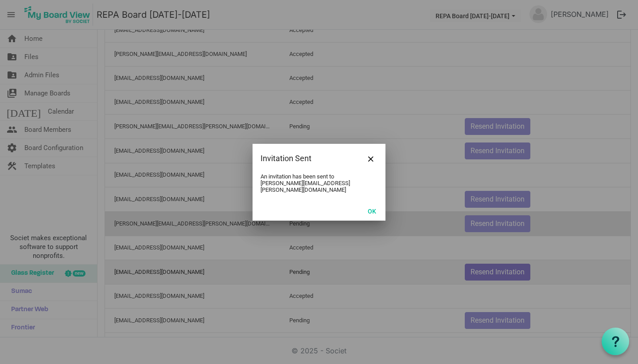
click at [490, 274] on div at bounding box center [319, 182] width 638 height 364
click at [368, 207] on button "OK" at bounding box center [372, 210] width 20 height 12
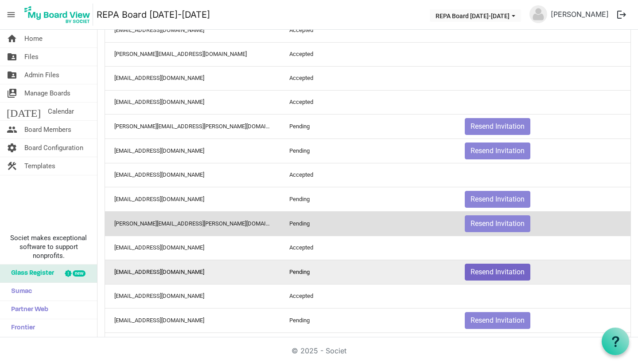
click at [485, 274] on button "Resend Invitation" at bounding box center [498, 271] width 66 height 17
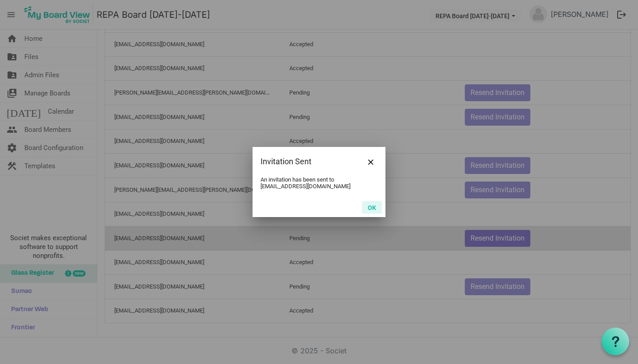
scroll to position [430, 0]
click at [378, 204] on button "OK" at bounding box center [372, 207] width 20 height 12
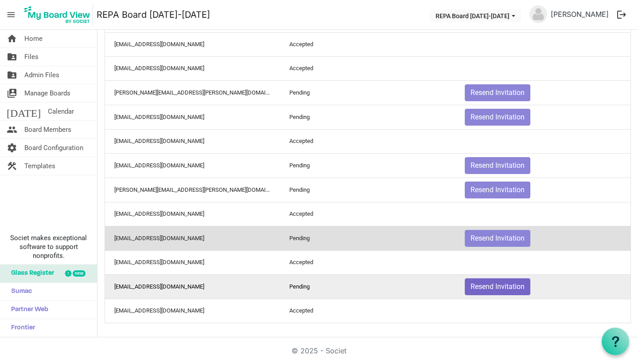
click at [491, 286] on button "Resend Invitation" at bounding box center [498, 286] width 66 height 17
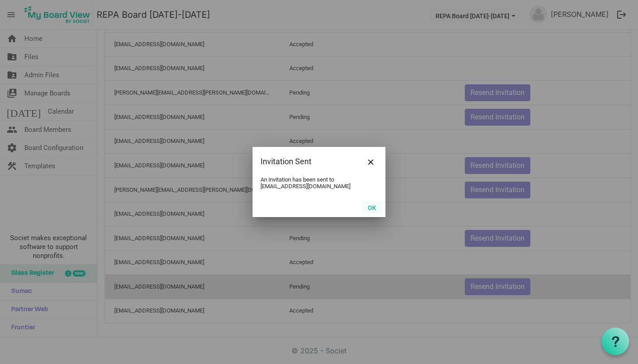
click at [373, 203] on button "OK" at bounding box center [372, 207] width 20 height 12
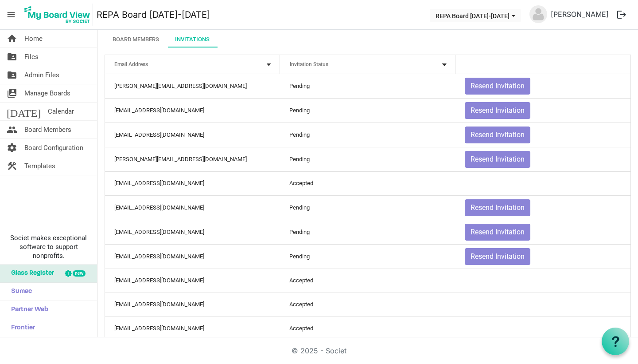
scroll to position [36, 0]
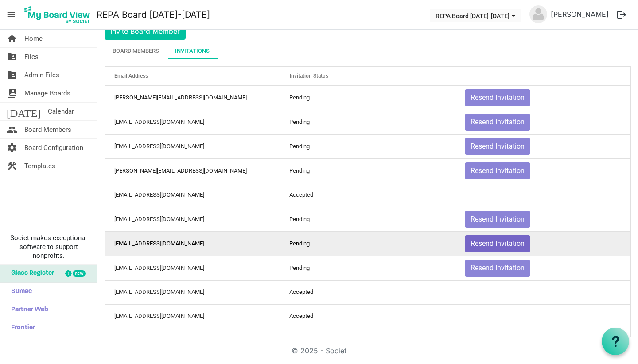
click at [486, 248] on button "Resend Invitation" at bounding box center [498, 243] width 66 height 17
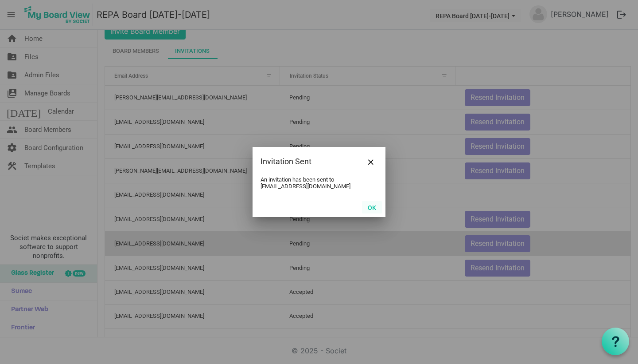
click at [376, 210] on button "OK" at bounding box center [372, 207] width 20 height 12
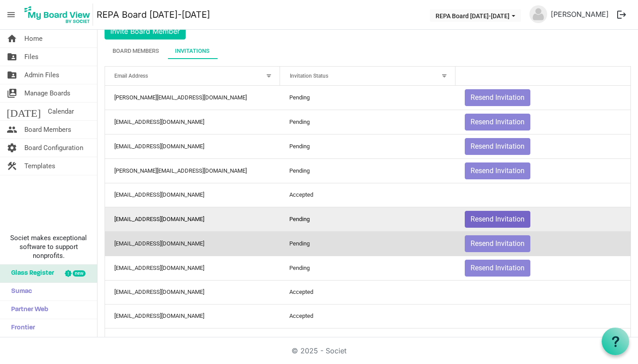
click at [485, 219] on button "Resend Invitation" at bounding box center [498, 219] width 66 height 17
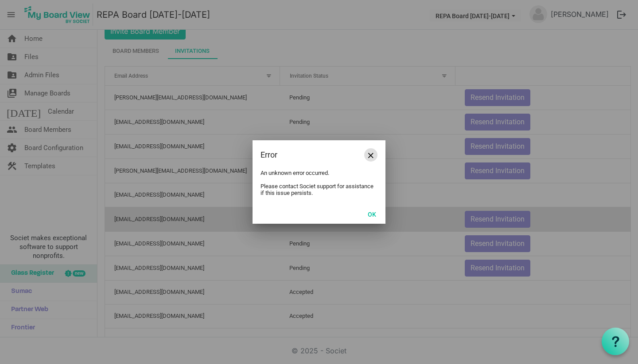
click at [373, 150] on button "Close" at bounding box center [370, 154] width 13 height 13
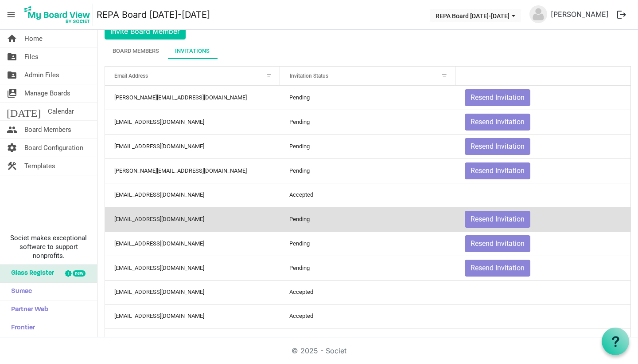
click at [12, 12] on span "menu" at bounding box center [11, 14] width 17 height 17
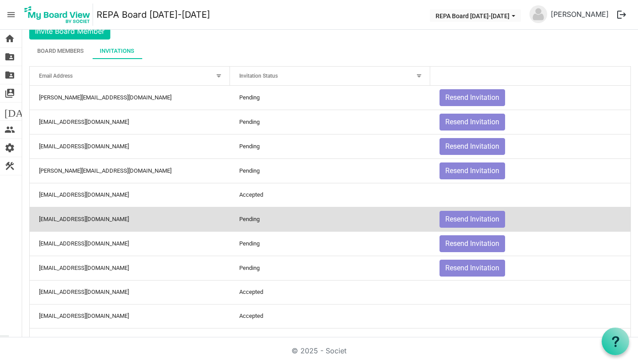
click at [547, 19] on img at bounding box center [539, 14] width 18 height 18
click at [602, 11] on link "[PERSON_NAME]" at bounding box center [580, 14] width 65 height 18
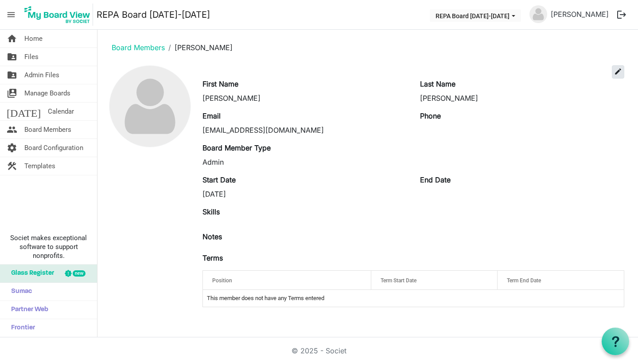
click at [617, 71] on span "edit" at bounding box center [619, 71] width 8 height 8
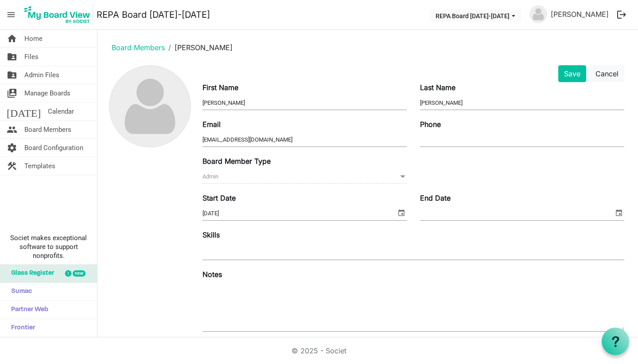
click at [145, 113] on img at bounding box center [150, 106] width 81 height 81
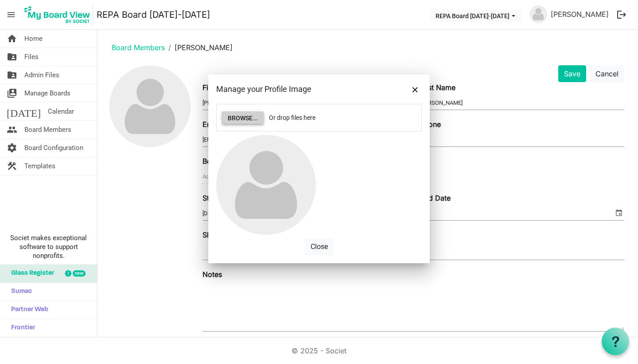
click at [247, 120] on button "Browse..." at bounding box center [243, 117] width 42 height 12
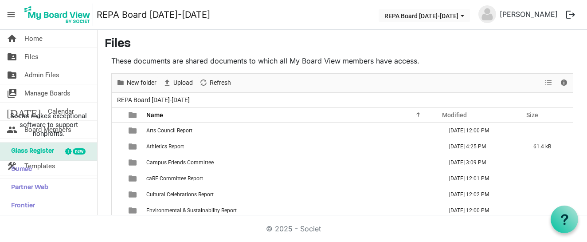
click at [496, 18] on img at bounding box center [487, 14] width 18 height 18
click at [494, 16] on img at bounding box center [487, 14] width 18 height 18
click at [525, 16] on link "[PERSON_NAME]" at bounding box center [528, 14] width 65 height 18
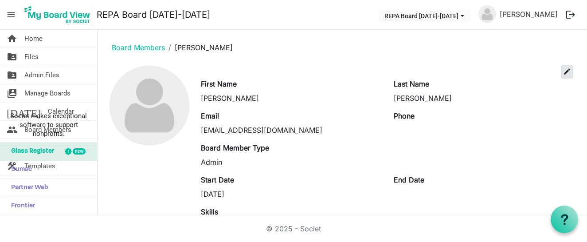
click at [567, 68] on span "edit" at bounding box center [567, 71] width 8 height 8
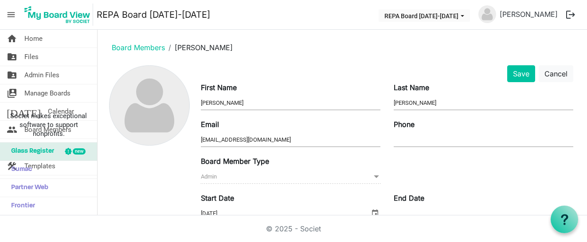
click at [165, 122] on img at bounding box center [149, 105] width 79 height 79
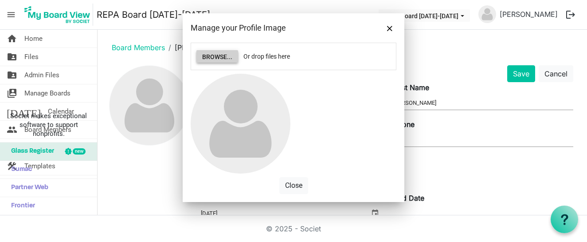
click at [216, 57] on button "Browse..." at bounding box center [217, 56] width 42 height 12
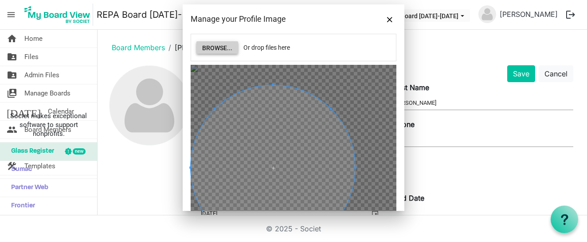
click at [265, 120] on span at bounding box center [273, 167] width 165 height 165
click at [297, 114] on span at bounding box center [273, 165] width 165 height 165
click at [399, 122] on div "Browse... Or drop files here Save Cancel" at bounding box center [294, 122] width 222 height 177
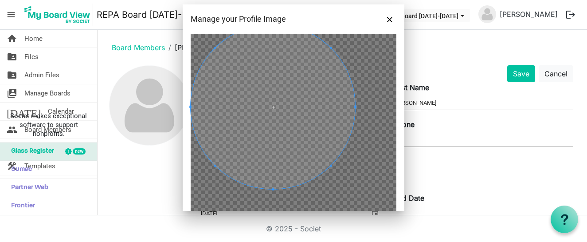
scroll to position [47, 0]
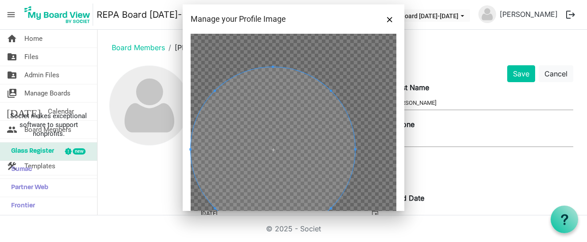
click at [292, 164] on span at bounding box center [273, 149] width 165 height 165
click at [400, 126] on div "Browse... Or drop files here Save Cancel" at bounding box center [294, 122] width 222 height 177
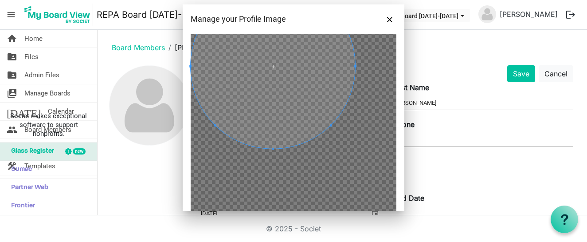
scroll to position [136, 0]
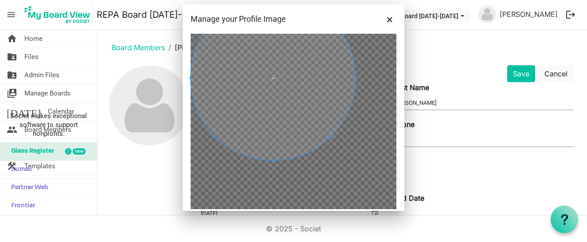
click at [286, 109] on span at bounding box center [273, 78] width 165 height 165
click at [382, 129] on div at bounding box center [294, 69] width 206 height 280
click at [400, 136] on div "Browse... Or drop files here Save Cancel" at bounding box center [294, 122] width 222 height 177
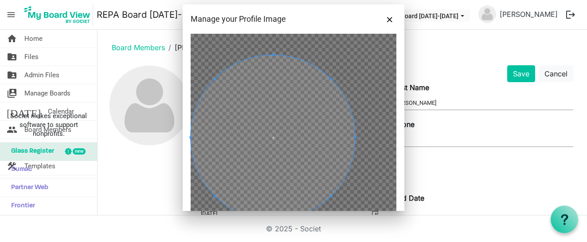
scroll to position [64, 0]
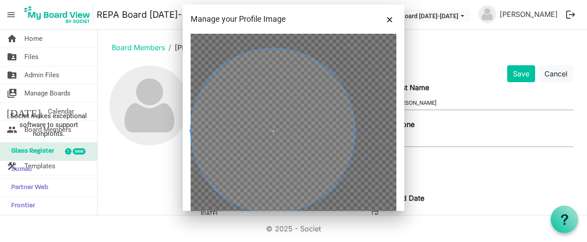
click at [282, 121] on span at bounding box center [273, 130] width 165 height 165
click at [400, 127] on div "Browse... Or drop files here Save Cancel" at bounding box center [294, 122] width 222 height 177
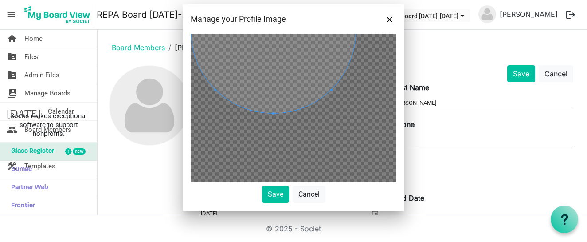
scroll to position [162, 0]
click at [275, 196] on button "Save" at bounding box center [275, 194] width 27 height 17
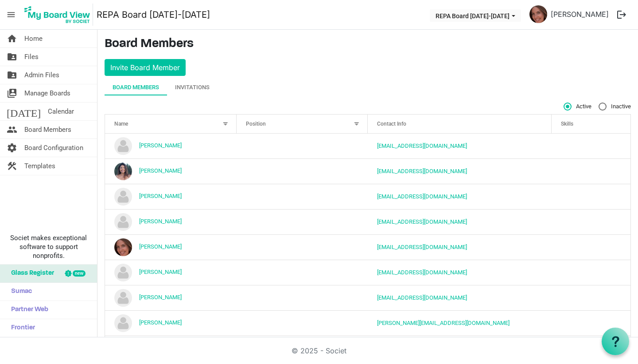
scroll to position [12, 0]
